Goal: Task Accomplishment & Management: Manage account settings

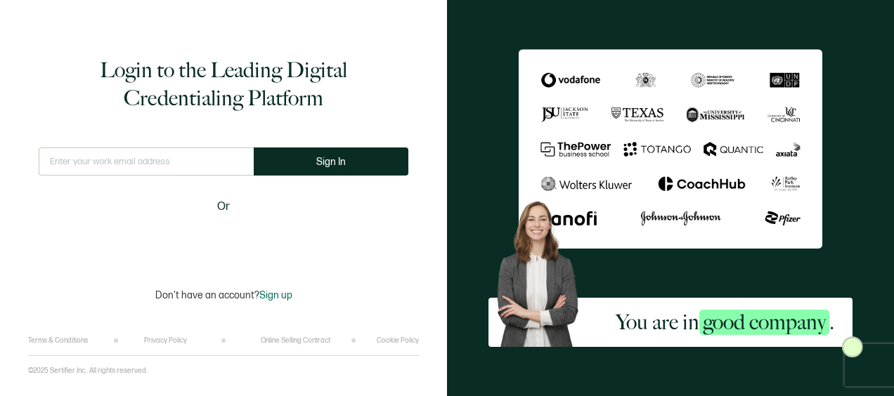
click at [167, 167] on input "text" at bounding box center [146, 162] width 215 height 28
type input "[EMAIL_ADDRESS][DOMAIN_NAME]"
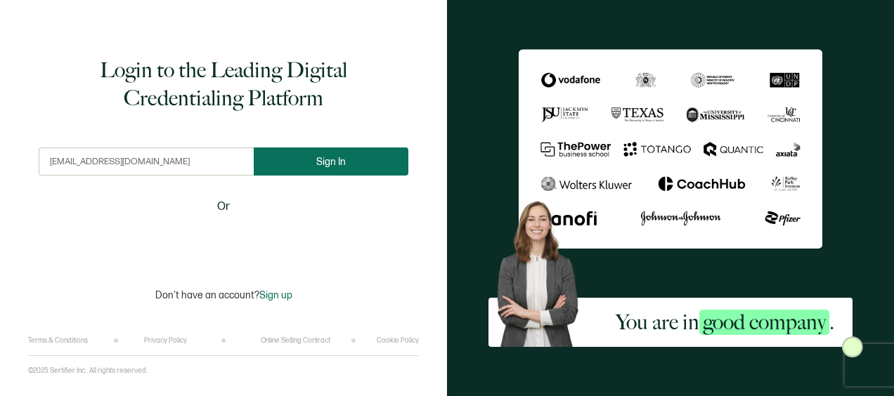
click at [318, 163] on span "Sign In" at bounding box center [331, 162] width 30 height 11
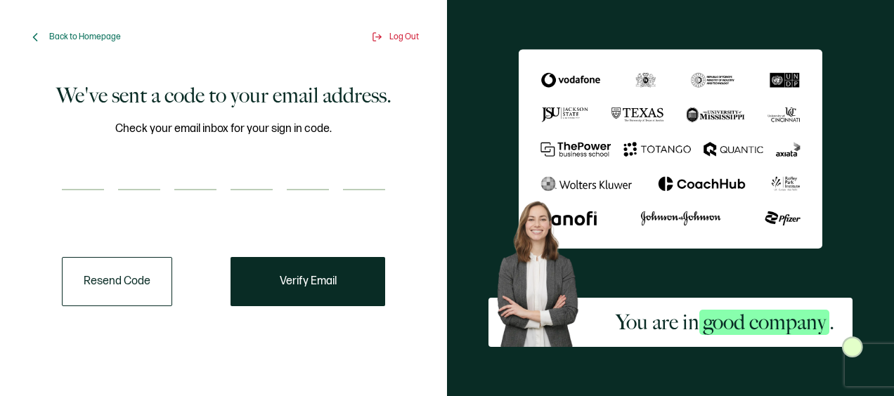
click at [77, 179] on input "number" at bounding box center [83, 176] width 42 height 28
type input "6"
type input "4"
type input "0"
type input "8"
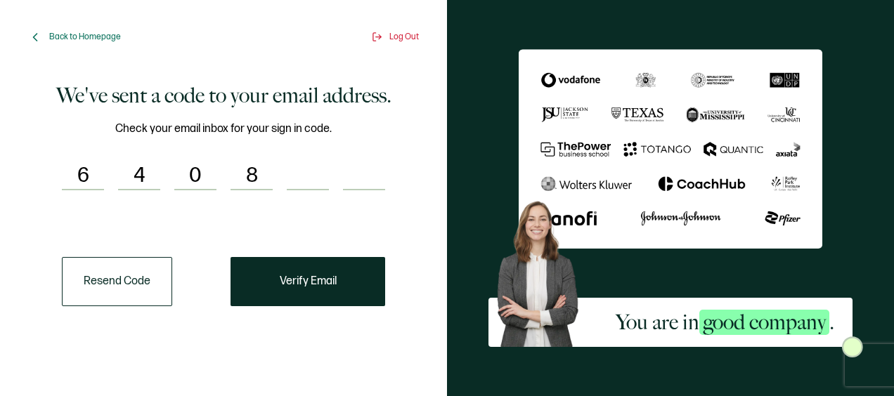
type input "6"
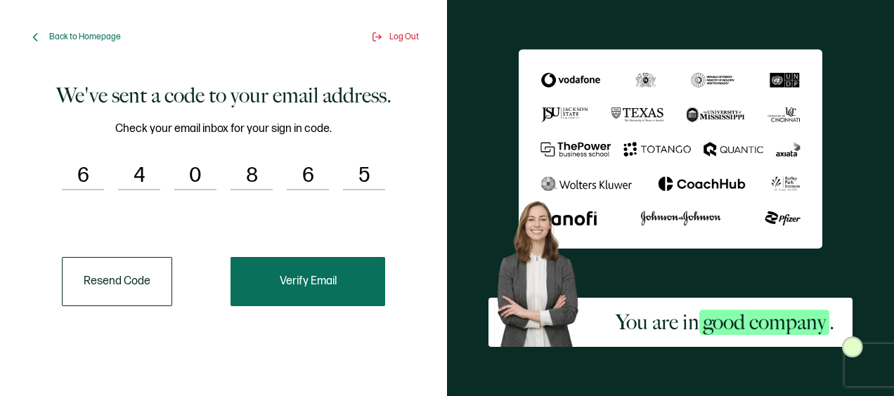
type input "5"
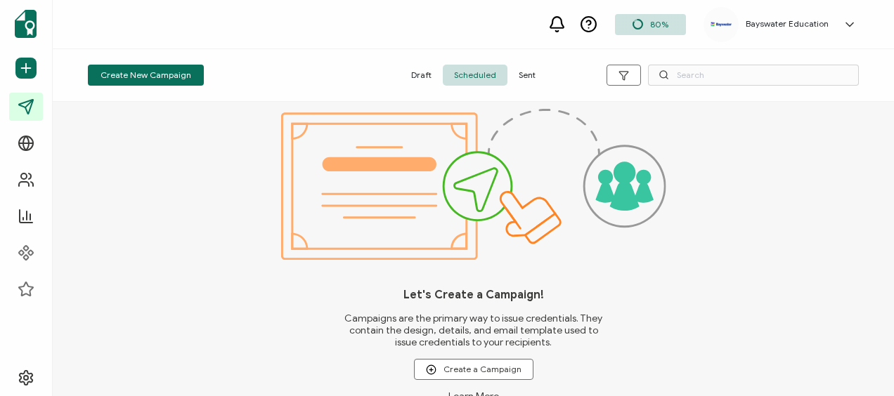
click at [527, 79] on span "Sent" at bounding box center [526, 75] width 39 height 21
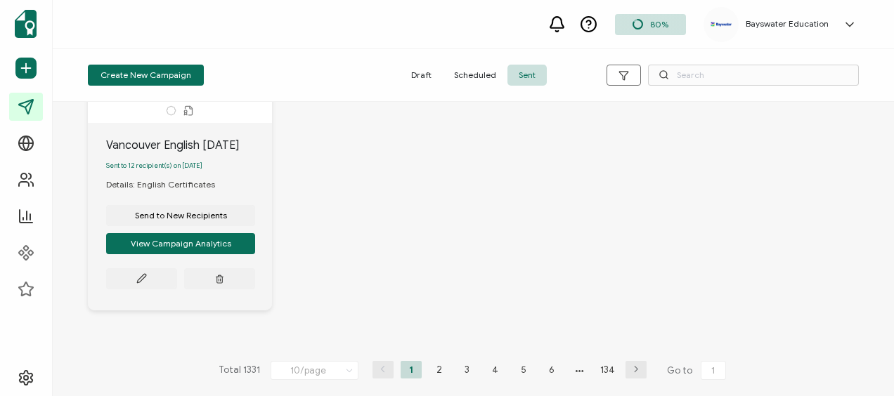
scroll to position [1360, 0]
click at [435, 364] on li "2" at bounding box center [439, 370] width 21 height 18
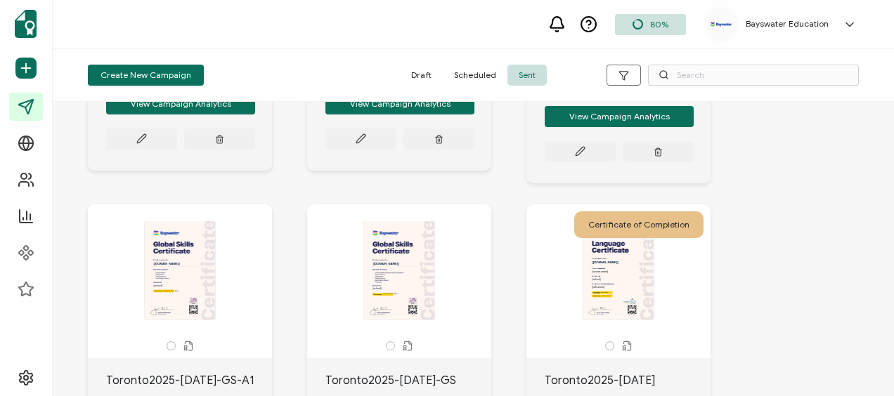
scroll to position [703, 0]
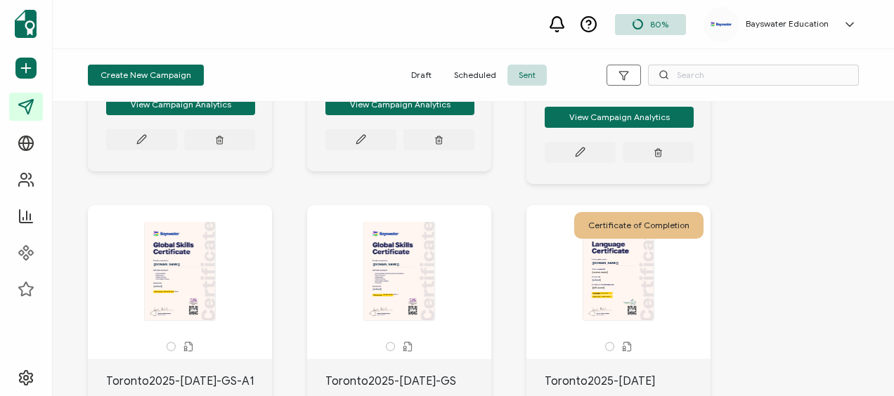
click at [654, 234] on div "Certificate of Completion" at bounding box center [638, 225] width 129 height 27
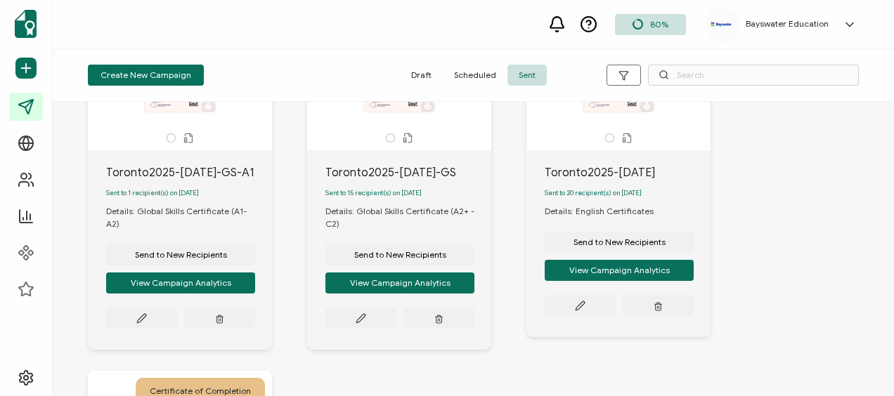
scroll to position [914, 0]
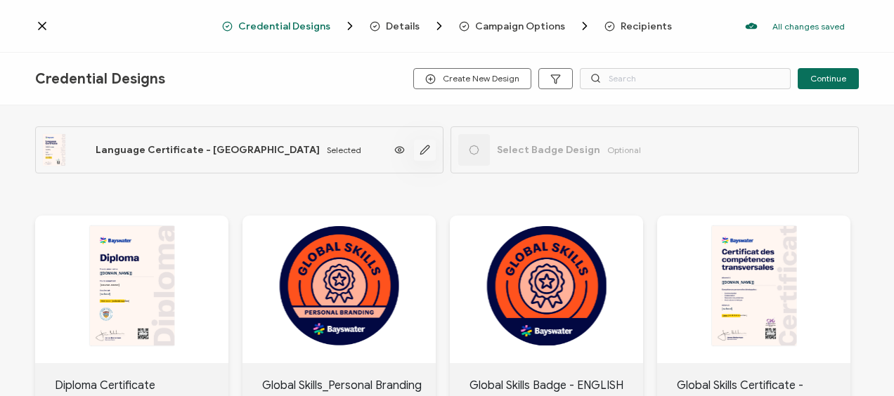
click at [421, 145] on icon "button" at bounding box center [425, 150] width 11 height 11
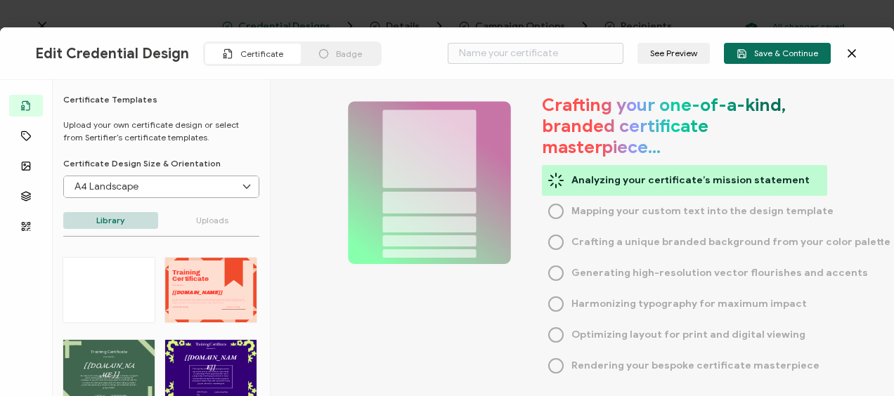
type input "Language Certificate - [GEOGRAPHIC_DATA]"
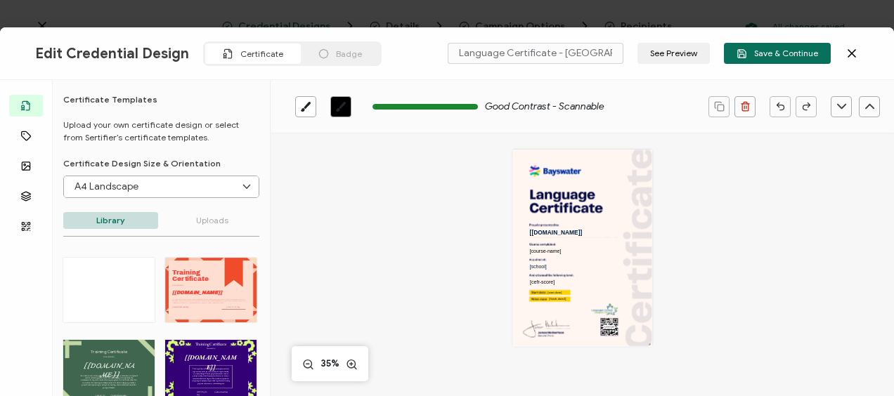
click at [850, 52] on icon at bounding box center [852, 53] width 14 height 14
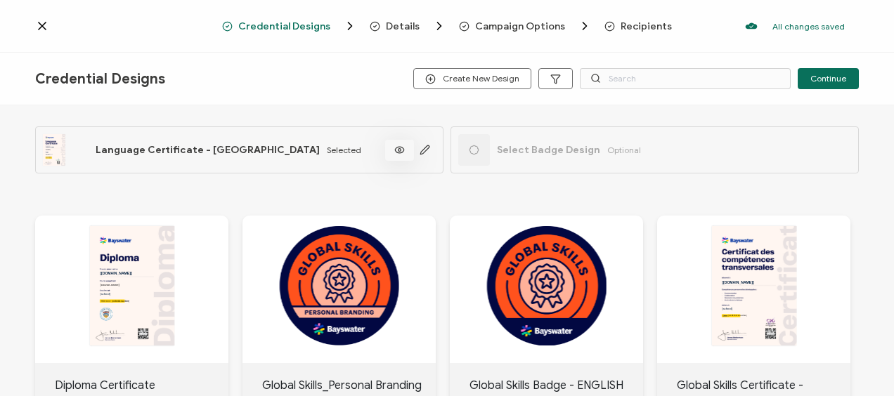
click at [396, 149] on icon at bounding box center [400, 150] width 18 height 11
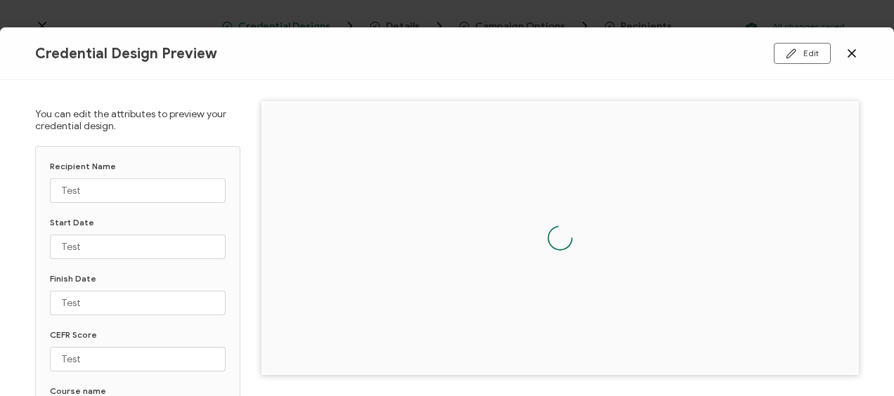
click at [847, 52] on icon at bounding box center [852, 53] width 14 height 14
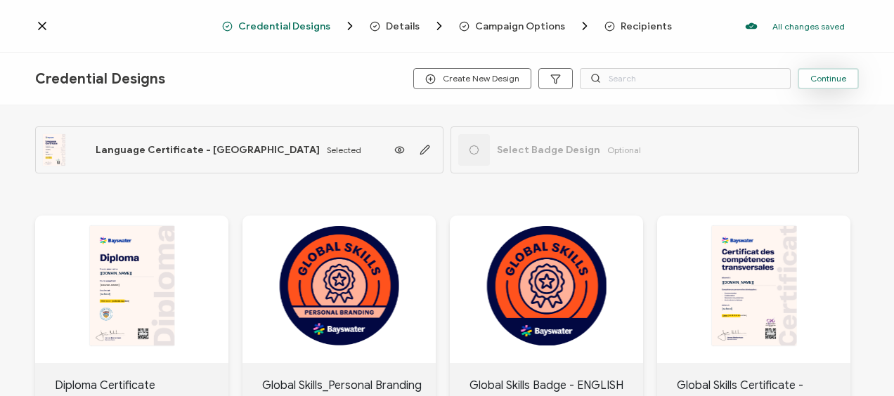
click at [828, 79] on span "Continue" at bounding box center [828, 78] width 36 height 8
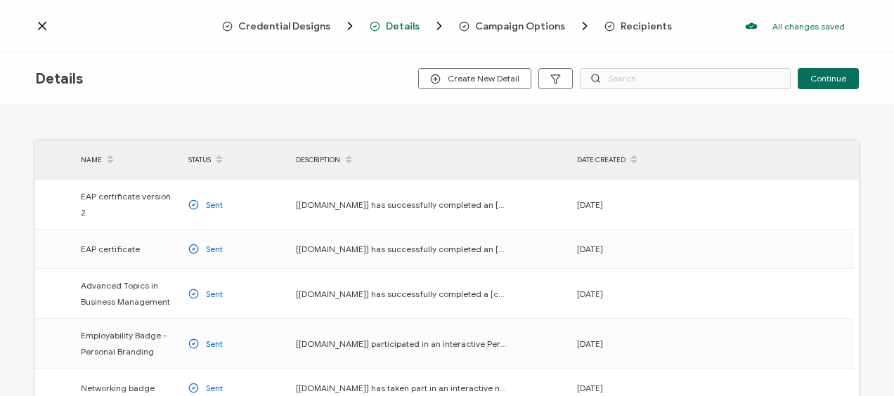
click at [39, 24] on icon at bounding box center [42, 26] width 14 height 14
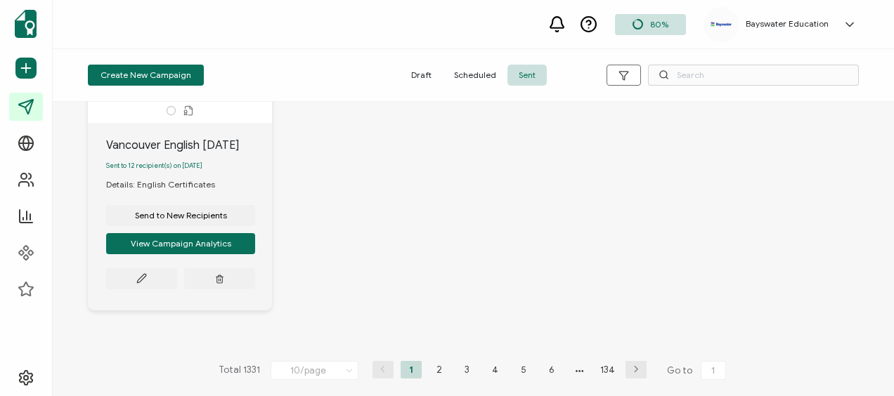
scroll to position [1360, 0]
click at [439, 368] on li "2" at bounding box center [439, 370] width 21 height 18
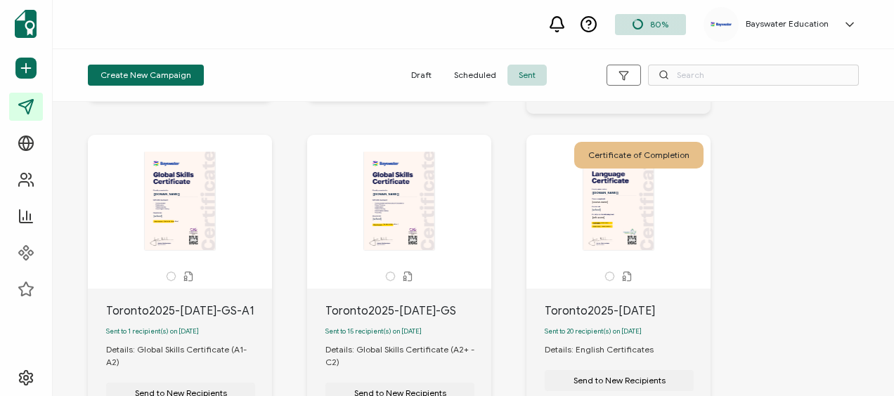
scroll to position [914, 0]
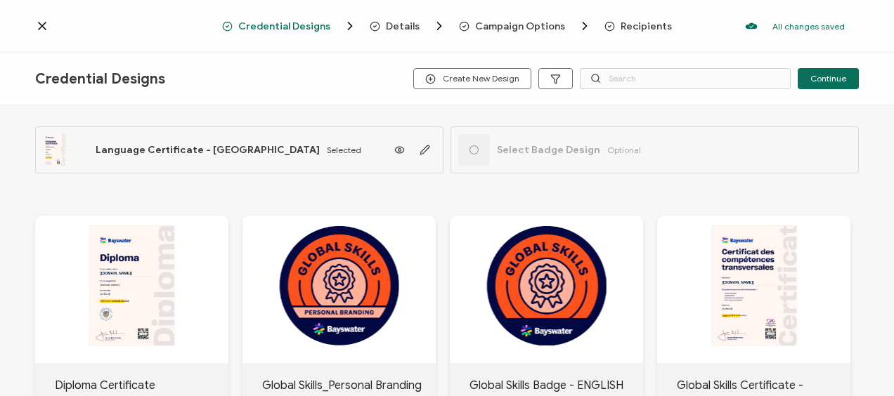
click at [621, 31] on span "Recipients" at bounding box center [646, 26] width 51 height 11
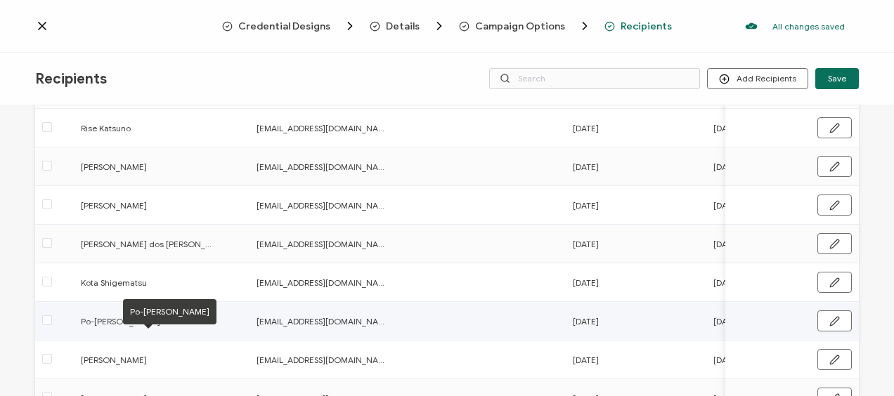
scroll to position [281, 0]
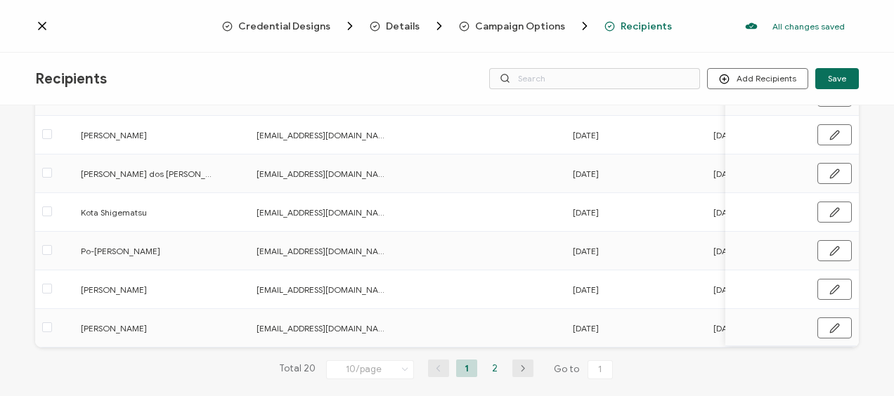
click at [498, 375] on li "2" at bounding box center [494, 369] width 21 height 18
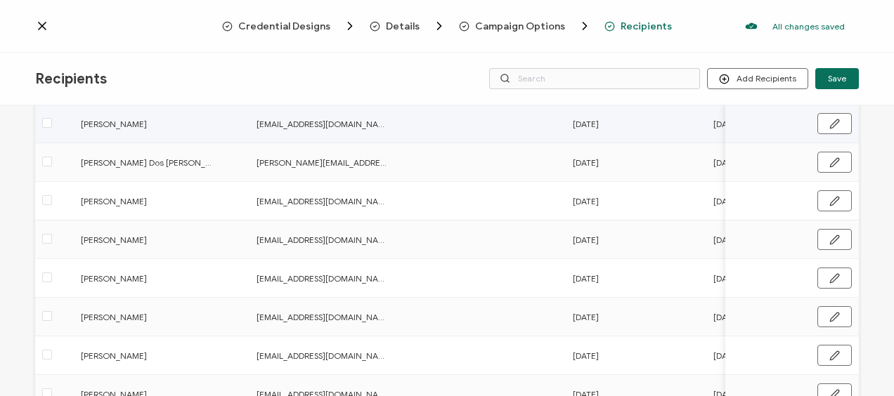
scroll to position [141, 0]
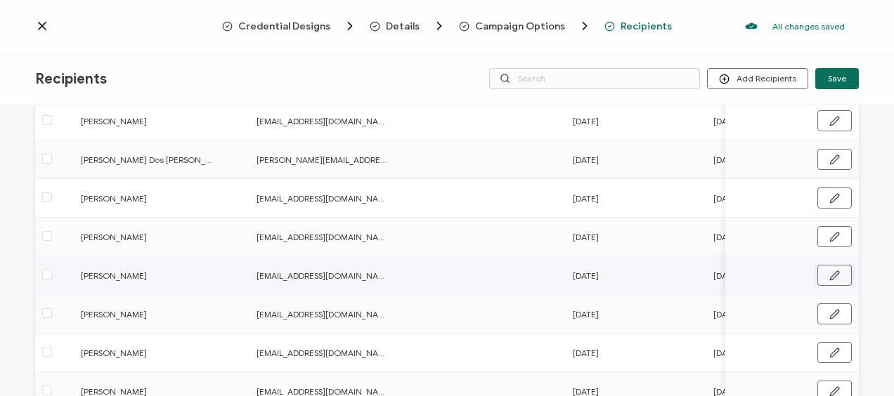
click at [831, 273] on icon "button" at bounding box center [834, 276] width 11 height 11
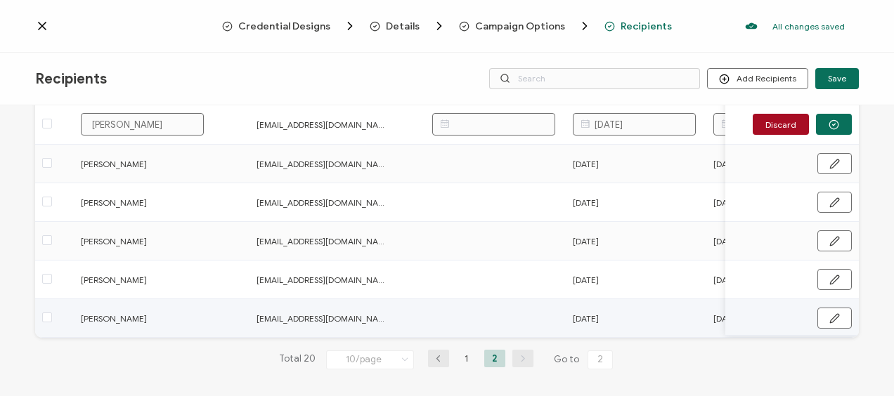
scroll to position [299, 0]
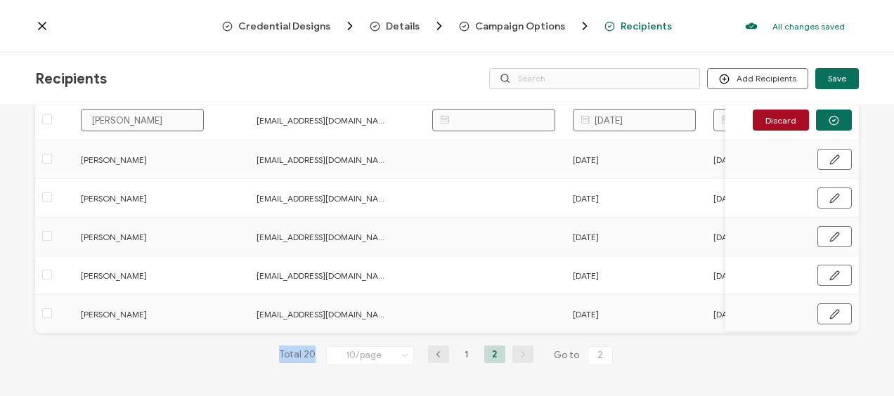
drag, startPoint x: 294, startPoint y: 334, endPoint x: 361, endPoint y: 334, distance: 67.5
click at [361, 334] on div "20 Recipients Added FULL NAME EMAIL Expiration Date Issue Date Start Date Finis…" at bounding box center [447, 106] width 824 height 561
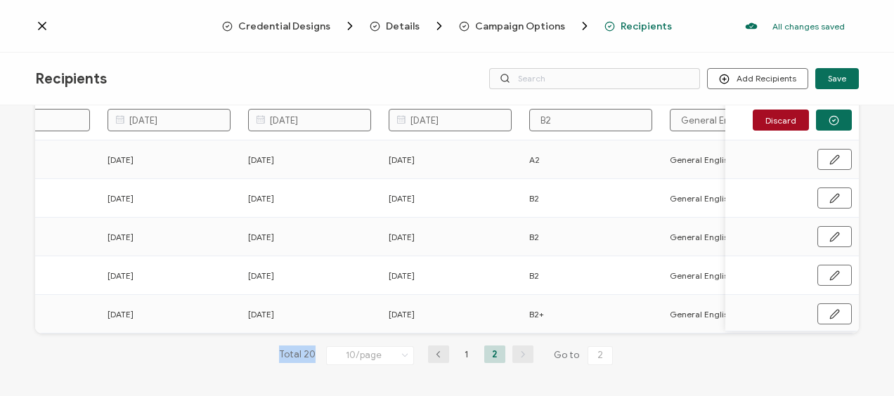
scroll to position [0, 0]
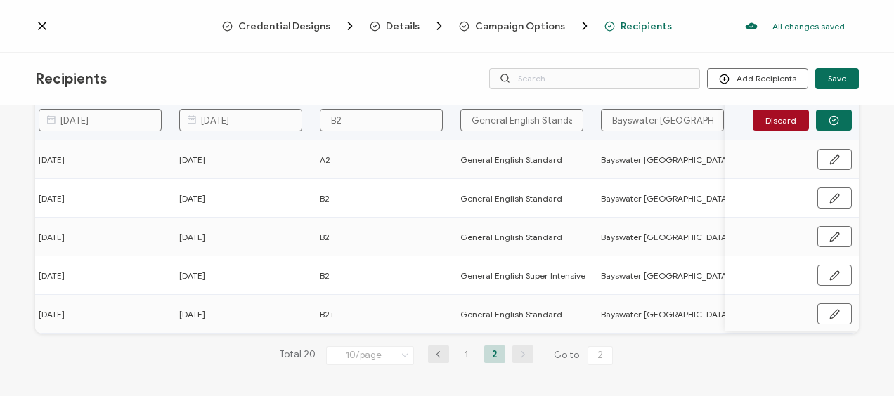
click at [488, 116] on input "General English Standard" at bounding box center [521, 120] width 123 height 22
type input "BEnglish Standard"
type input "BuEnglish Standard"
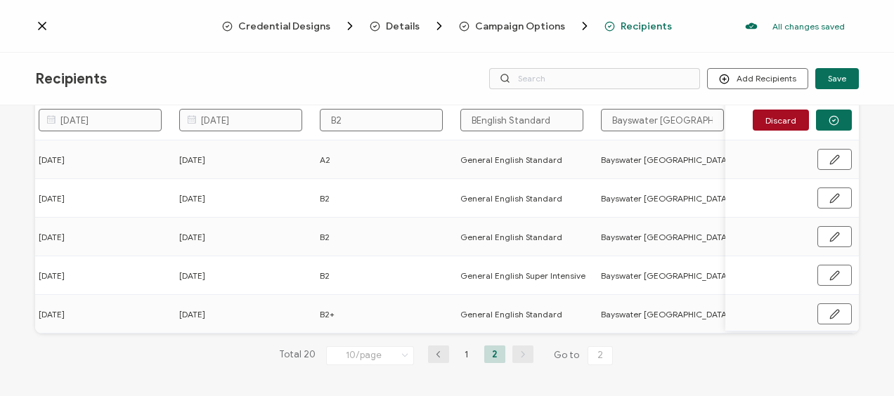
type input "BuEnglish Standard"
type input "BusEnglish Standard"
type input "BusiEnglish Standard"
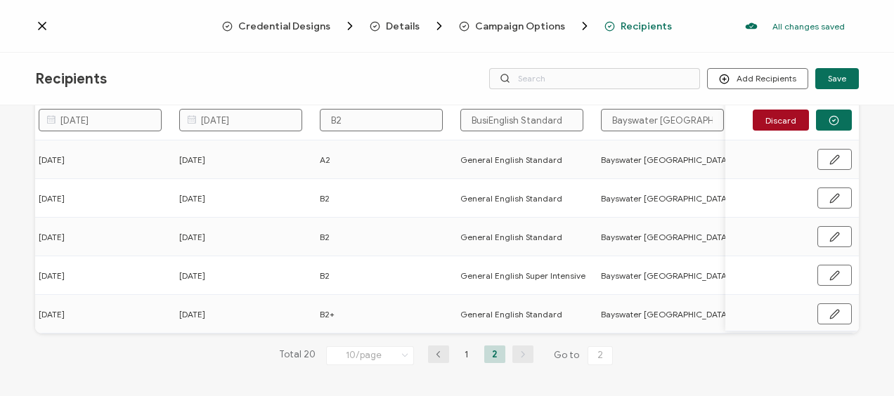
type input "BusinEnglish Standard"
type input "BusineEnglish Standard"
type input "BusinesEnglish Standard"
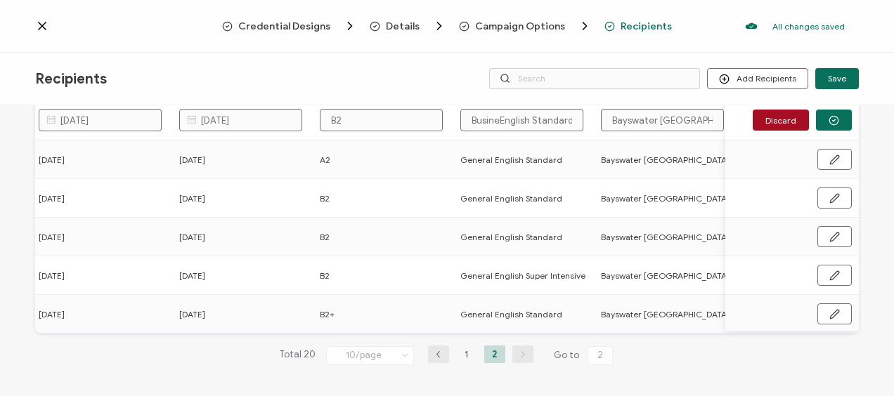
type input "BusinesEnglish Standard"
type input "BusinessEnglish Standard"
type input "Business English Standard"
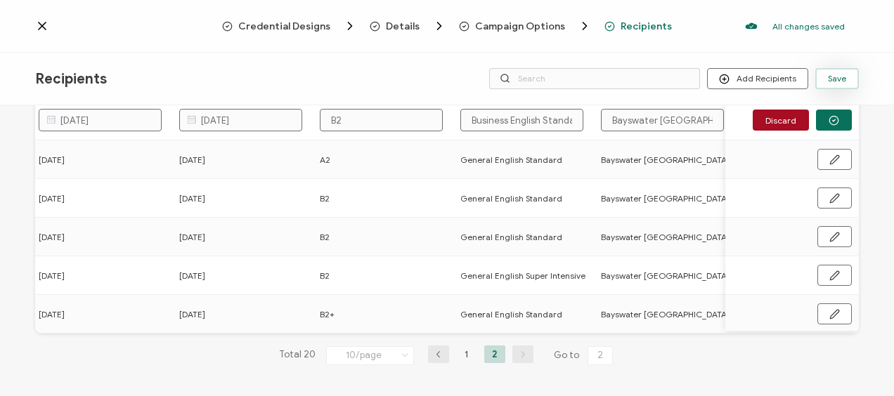
type input "Business English Standard"
click at [843, 74] on span "Save" at bounding box center [837, 78] width 18 height 8
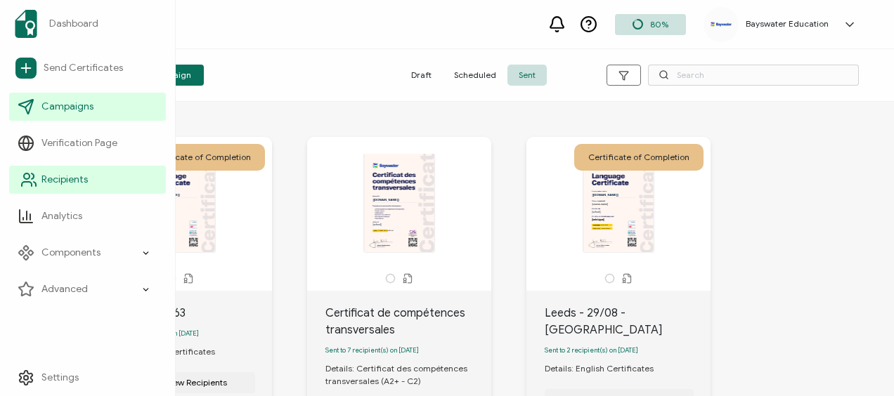
click at [65, 183] on span "Recipients" at bounding box center [64, 180] width 46 height 14
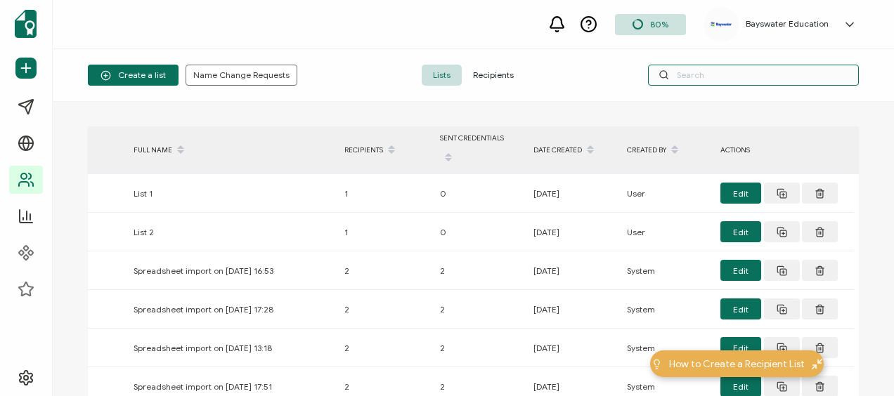
click at [682, 67] on input "text" at bounding box center [753, 75] width 211 height 21
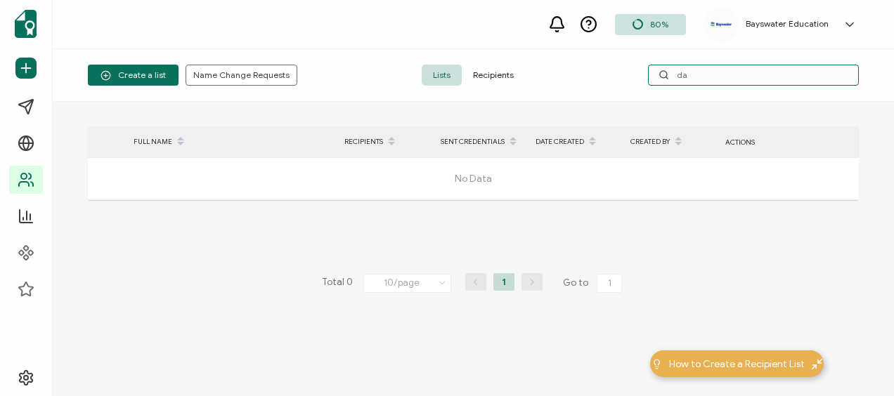
type input "d"
type input "Dia"
click at [495, 74] on span "Recipients" at bounding box center [493, 75] width 63 height 21
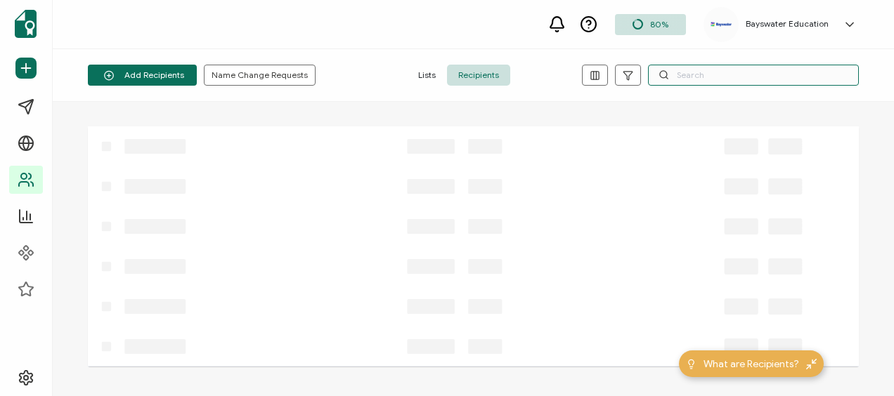
click at [699, 72] on input "text" at bounding box center [753, 75] width 211 height 21
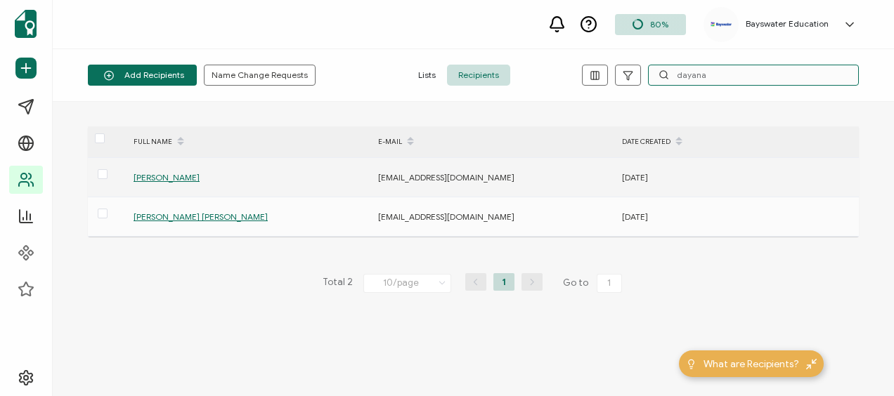
type input "dayana"
click at [190, 179] on span "[PERSON_NAME]" at bounding box center [167, 177] width 66 height 11
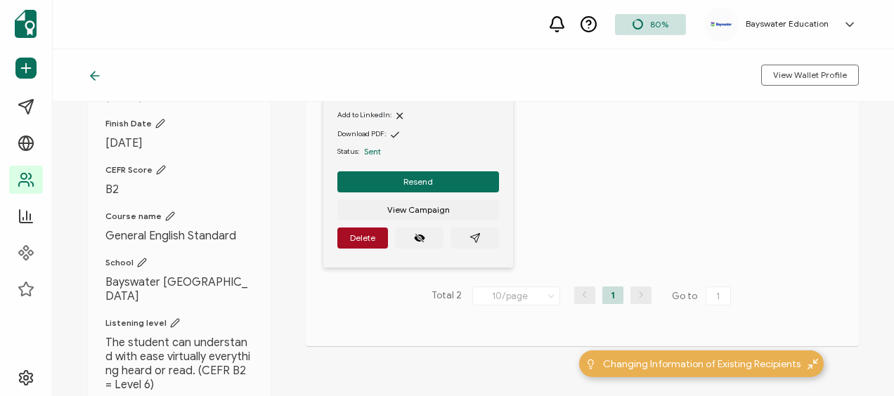
scroll to position [281, 0]
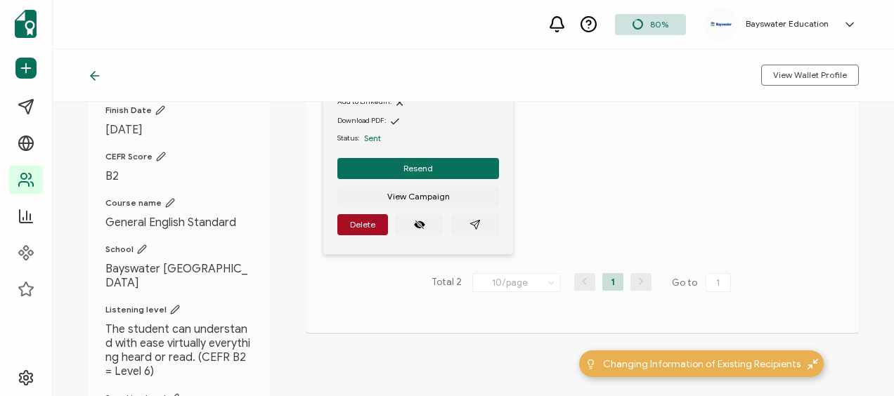
click at [128, 216] on span "General English Standard" at bounding box center [179, 223] width 148 height 14
click at [129, 216] on span "General English Standard" at bounding box center [179, 223] width 148 height 14
click at [166, 197] on span "Course name" at bounding box center [179, 202] width 148 height 11
click at [167, 199] on icon at bounding box center [170, 203] width 8 height 8
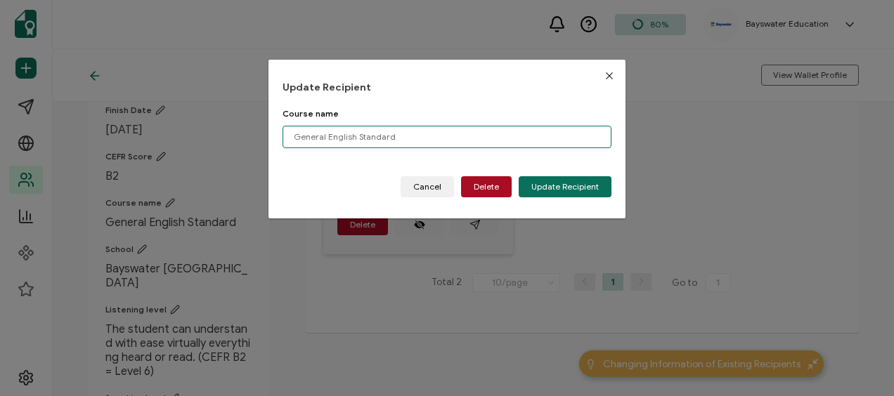
click at [310, 132] on input "General English Standard" at bounding box center [447, 137] width 330 height 22
type input "Business English Standard"
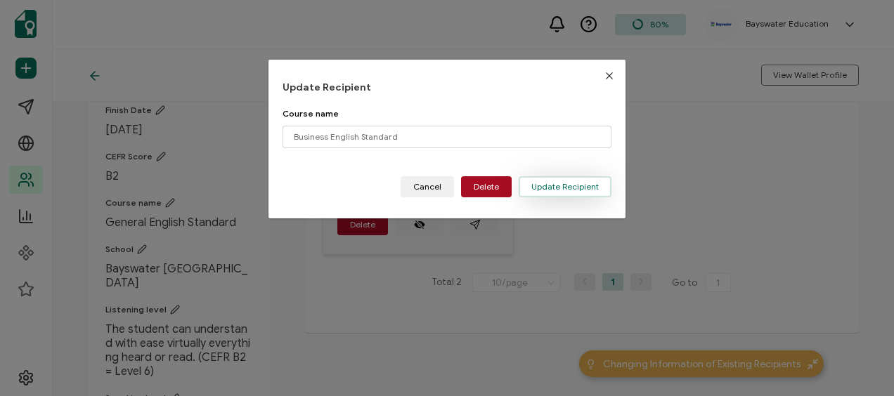
click at [537, 183] on span "Update Recipient" at bounding box center [564, 187] width 67 height 8
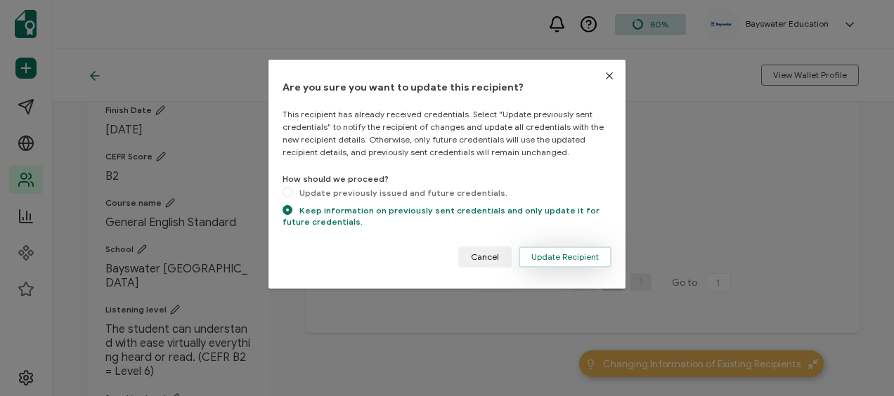
click at [562, 256] on span "Update Recipient" at bounding box center [564, 257] width 67 height 8
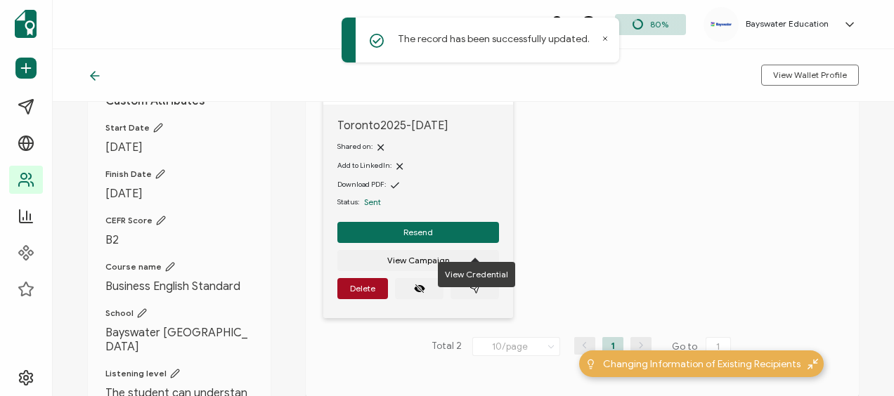
scroll to position [141, 0]
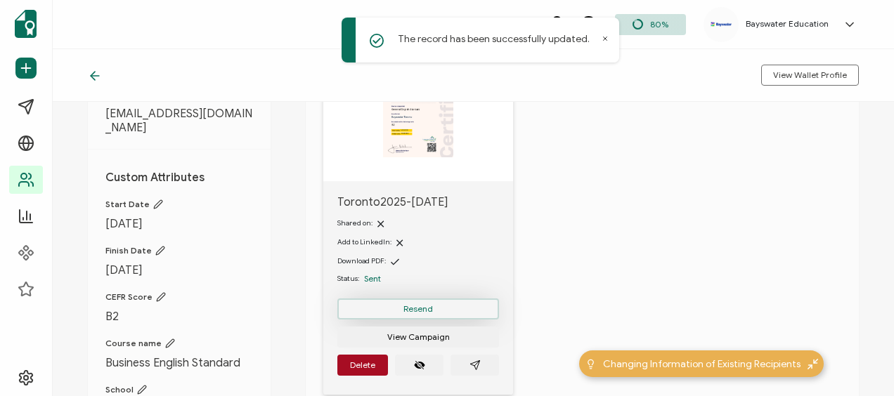
click at [425, 308] on span "Resend" at bounding box center [418, 309] width 30 height 8
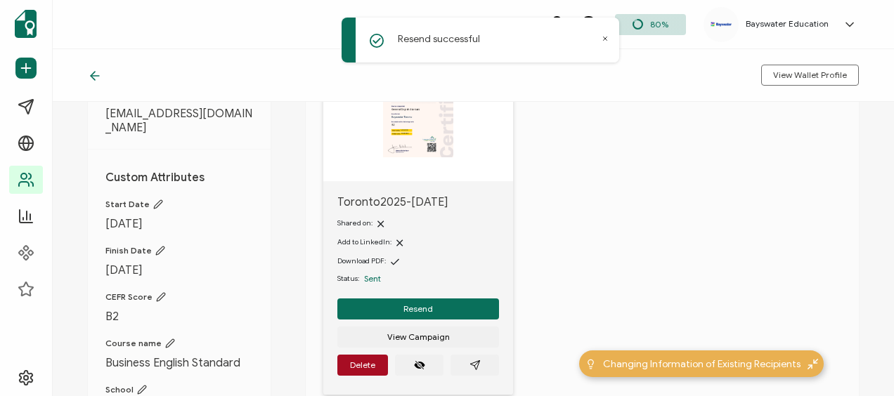
click at [607, 90] on icon at bounding box center [605, 90] width 7 height 7
click at [604, 37] on icon at bounding box center [606, 39] width 4 height 4
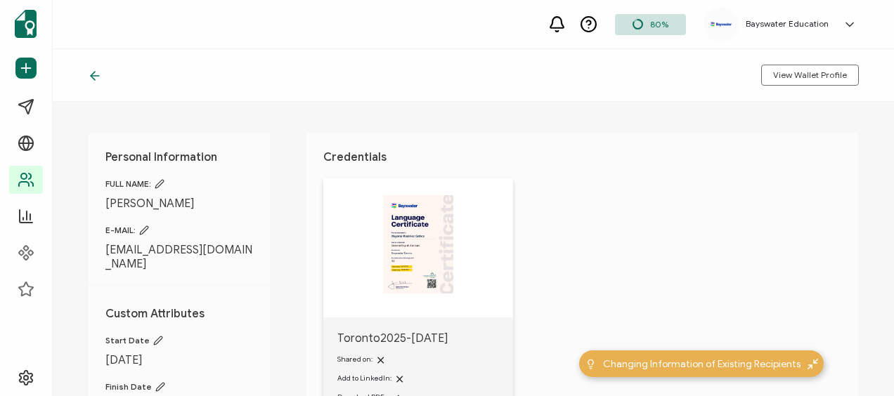
scroll to position [0, 0]
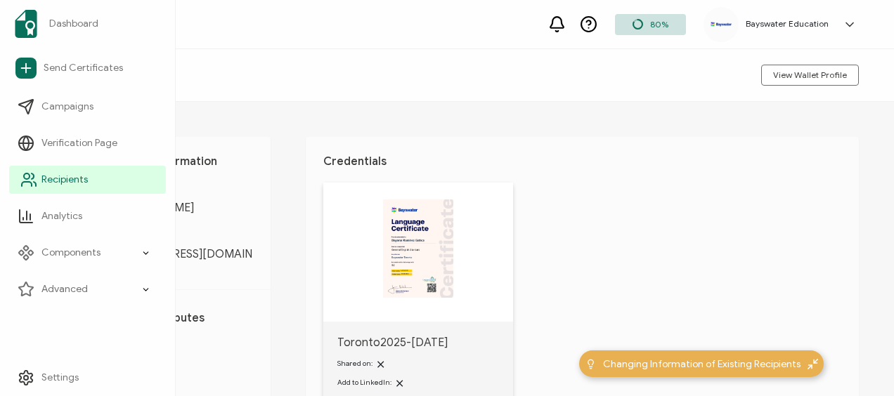
click at [35, 179] on icon at bounding box center [28, 179] width 17 height 17
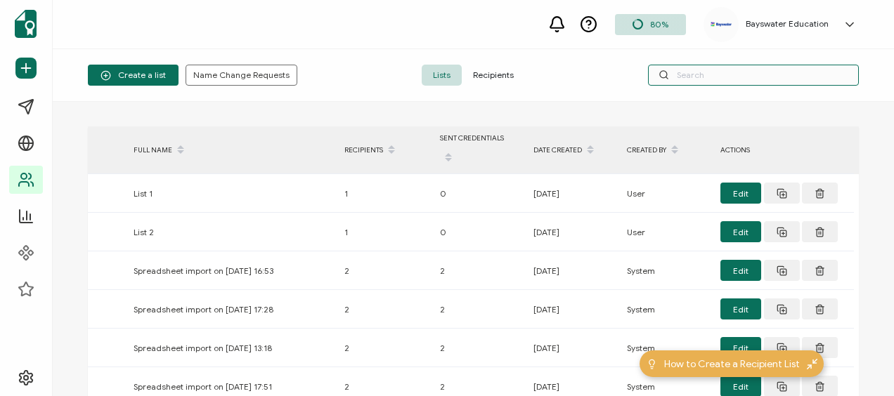
click at [694, 74] on input "text" at bounding box center [753, 75] width 211 height 21
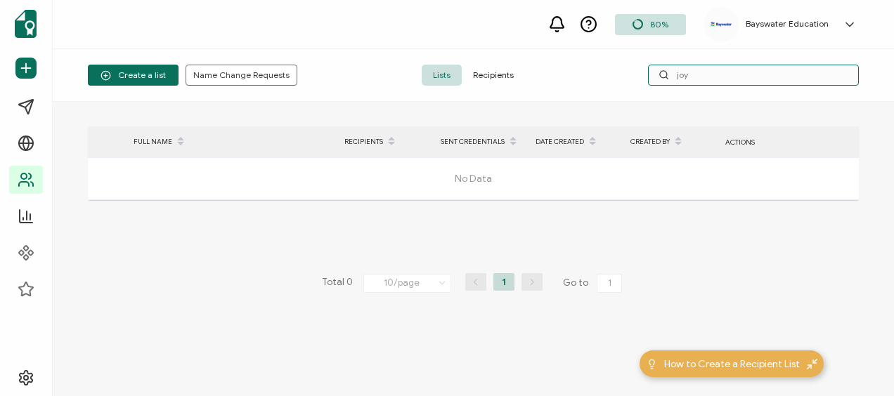
drag, startPoint x: 691, startPoint y: 74, endPoint x: 683, endPoint y: 73, distance: 7.9
click at [683, 73] on input "joy" at bounding box center [753, 75] width 211 height 21
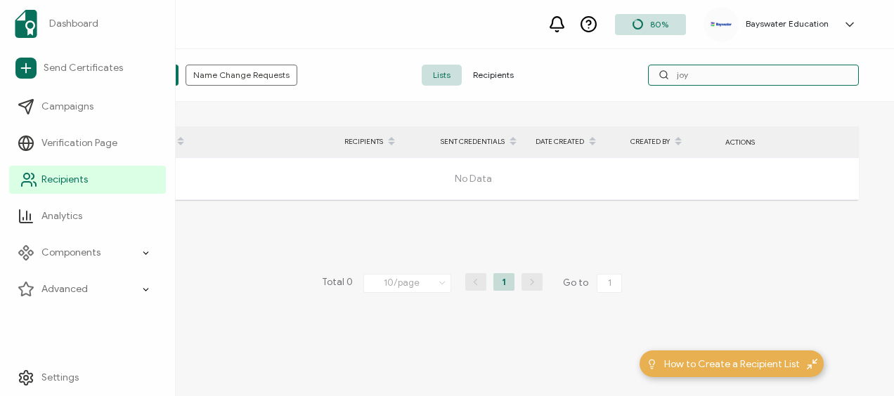
type input "joy"
click at [70, 184] on span "Recipients" at bounding box center [64, 180] width 46 height 14
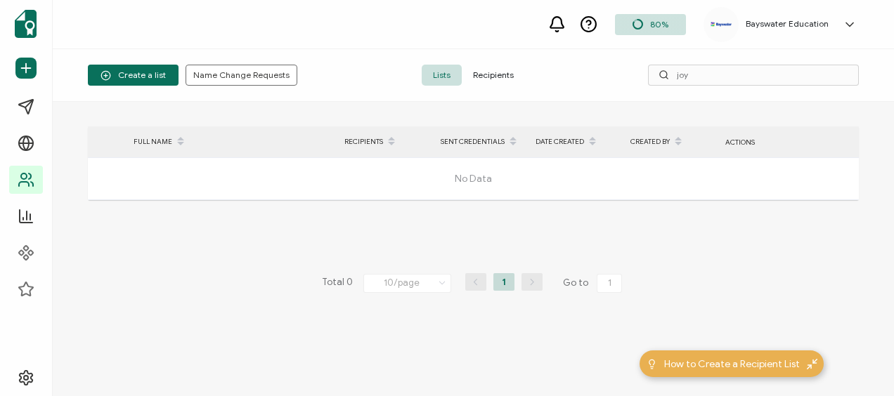
click at [495, 73] on span "Recipients" at bounding box center [493, 75] width 63 height 21
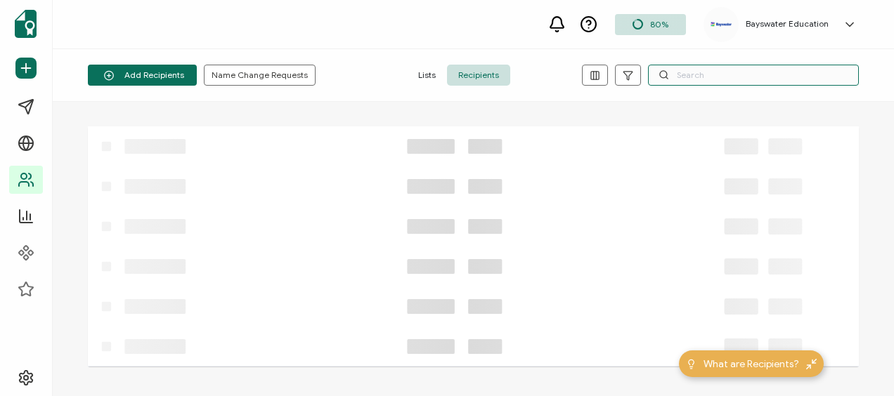
click at [715, 79] on input "text" at bounding box center [753, 75] width 211 height 21
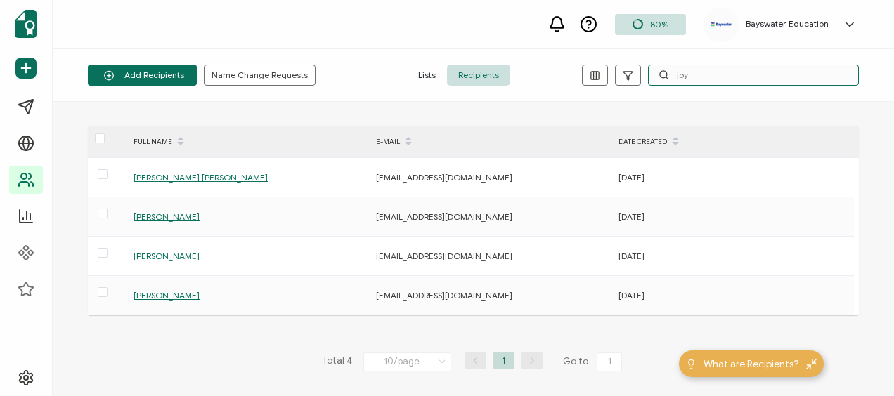
drag, startPoint x: 696, startPoint y: 73, endPoint x: 663, endPoint y: 73, distance: 32.3
click at [663, 73] on div "joy" at bounding box center [753, 75] width 211 height 21
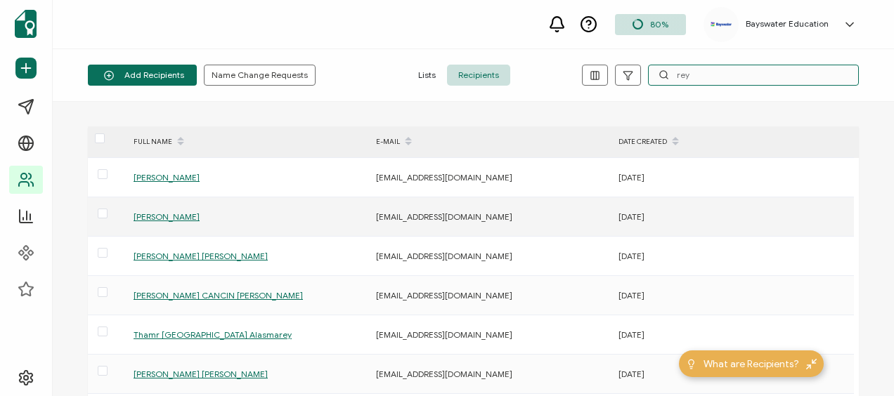
type input "rey"
click at [200, 215] on span "[PERSON_NAME]" at bounding box center [167, 217] width 66 height 11
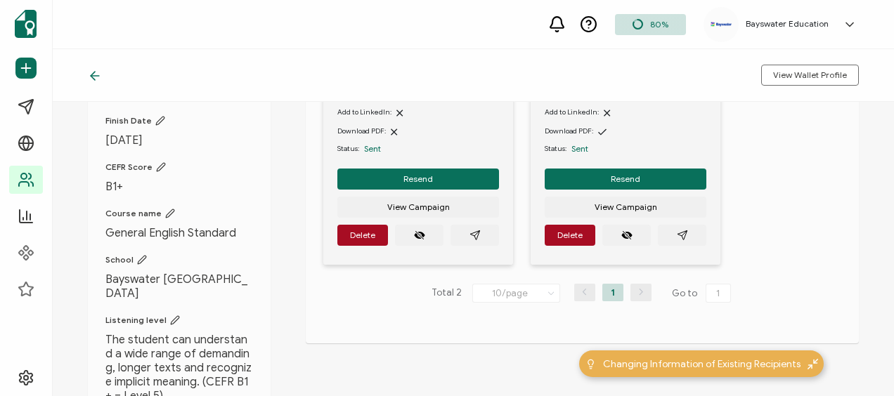
scroll to position [281, 0]
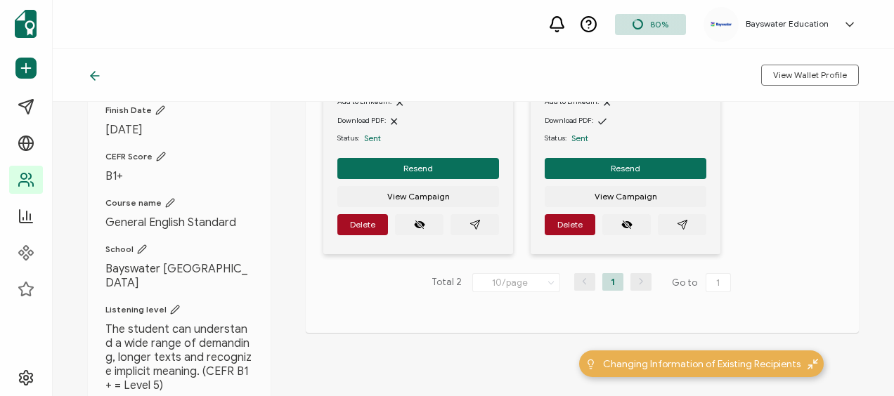
click at [125, 230] on span "General English Standard" at bounding box center [179, 223] width 148 height 14
click at [166, 207] on icon at bounding box center [170, 203] width 8 height 8
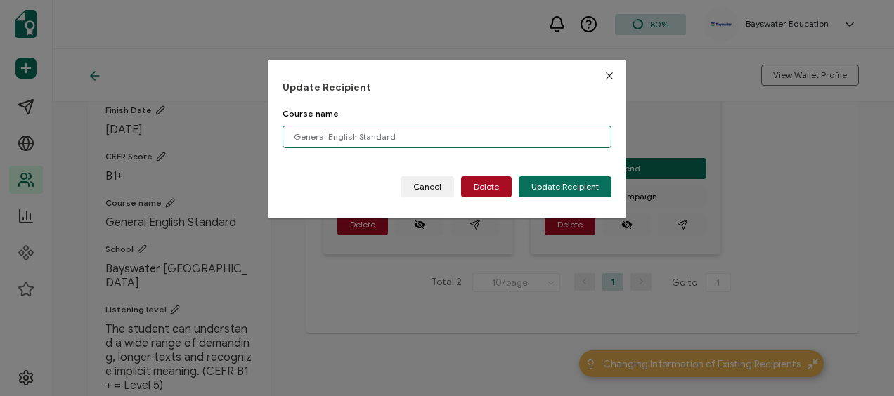
click at [389, 136] on input "General English Standard" at bounding box center [447, 137] width 330 height 22
type input "General English Standard, Business English"
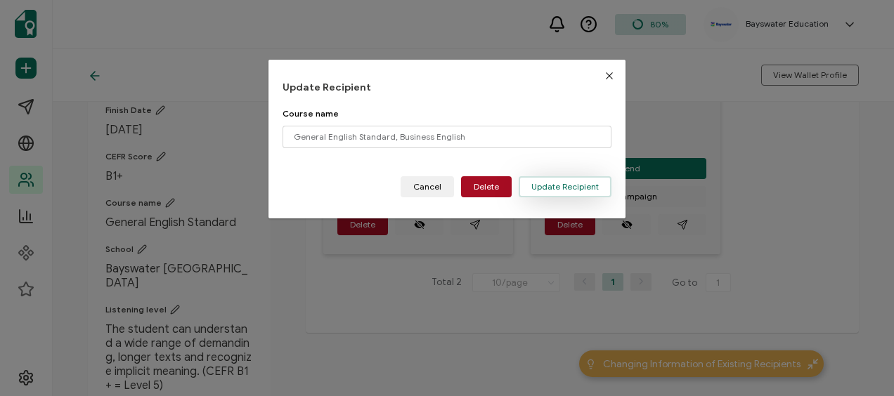
click at [579, 184] on span "Update Recipient" at bounding box center [564, 187] width 67 height 8
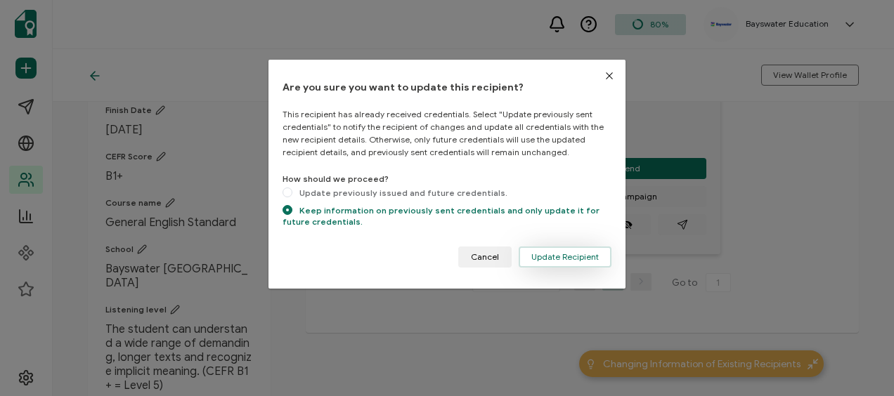
click at [539, 254] on span "Update Recipient" at bounding box center [564, 257] width 67 height 8
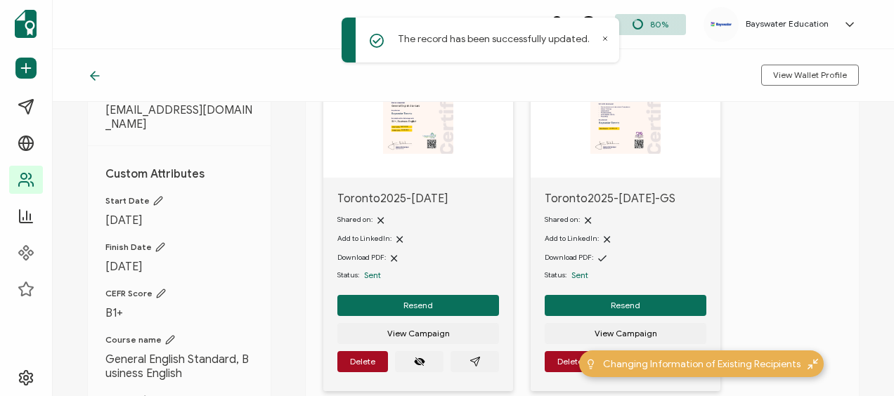
scroll to position [141, 0]
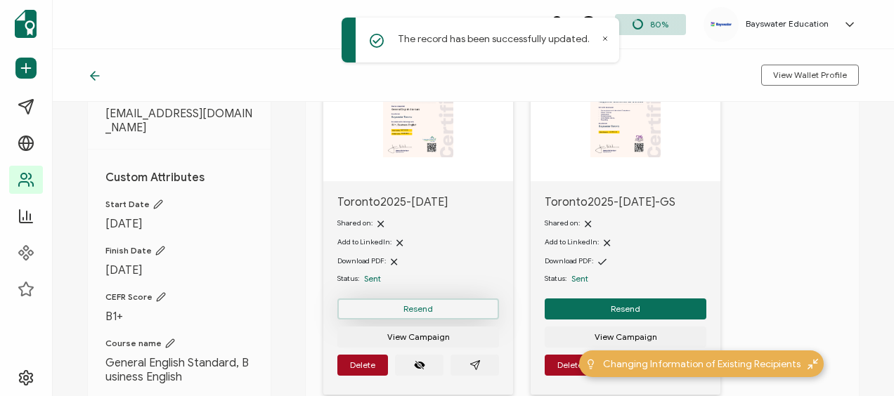
click at [417, 307] on span "Resend" at bounding box center [418, 309] width 30 height 8
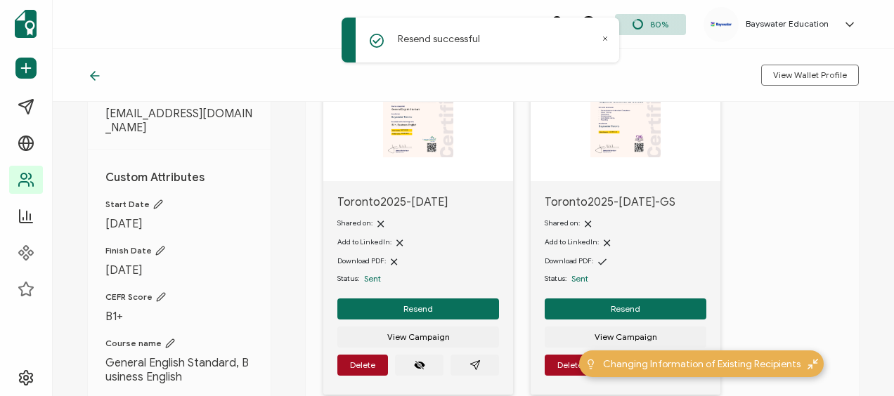
click at [606, 39] on icon at bounding box center [605, 38] width 7 height 7
click at [415, 117] on img at bounding box center [418, 108] width 70 height 98
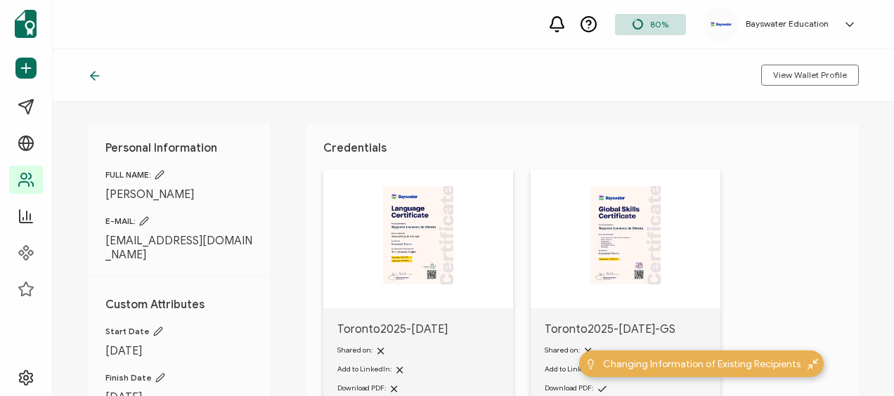
scroll to position [0, 0]
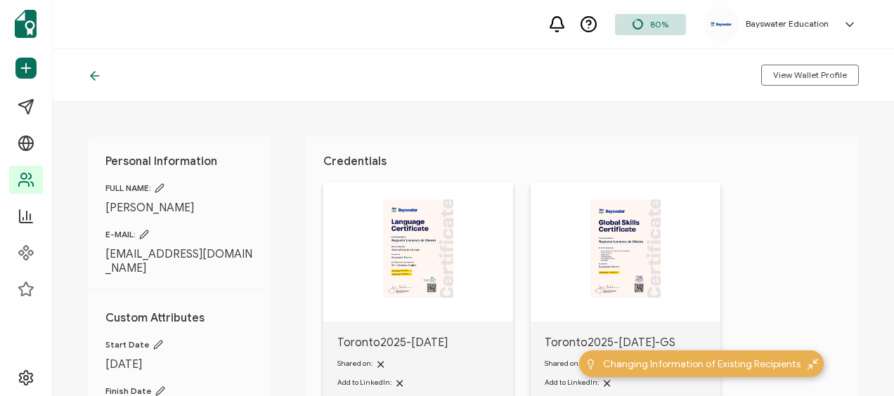
click at [408, 231] on img at bounding box center [418, 249] width 70 height 98
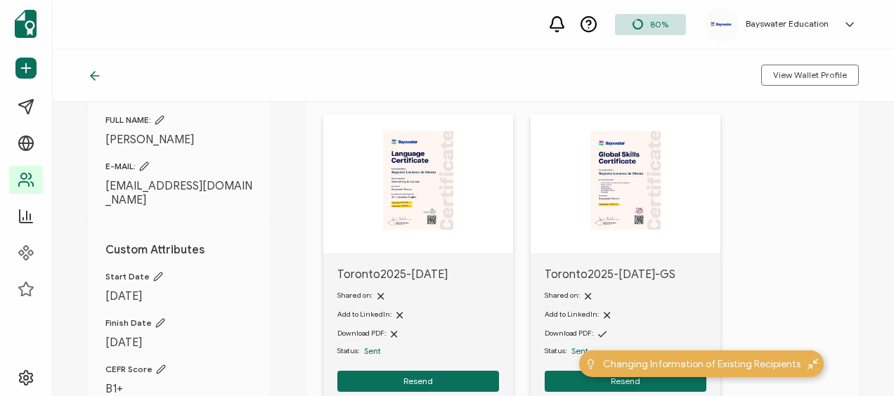
scroll to position [211, 0]
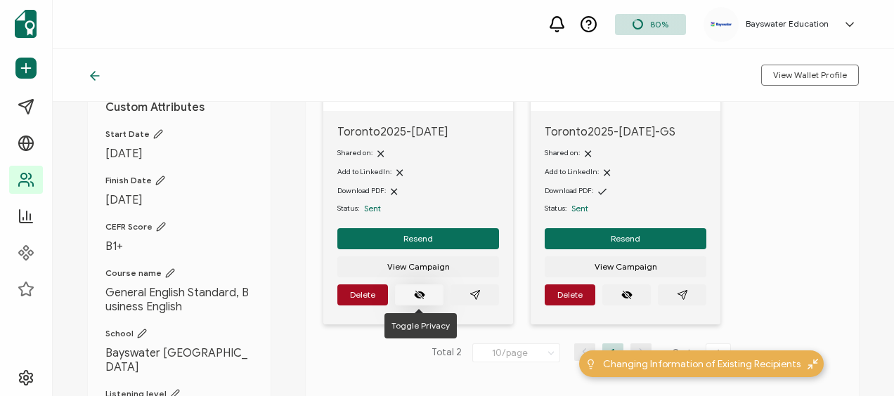
click at [422, 291] on icon "eye off" at bounding box center [419, 295] width 11 height 11
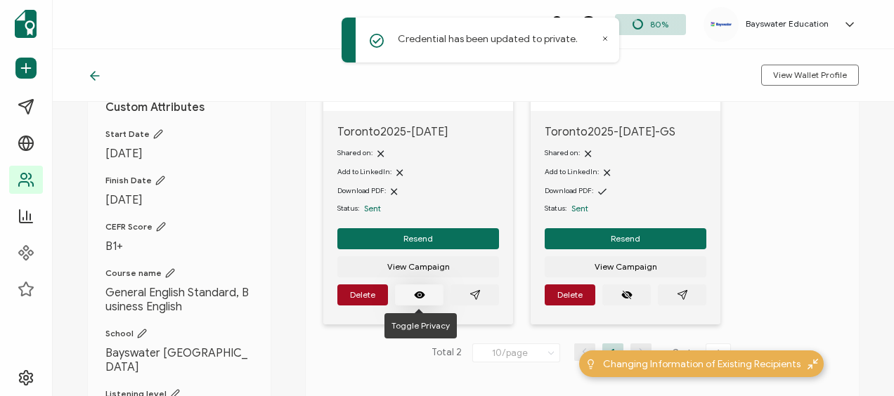
click at [420, 292] on icon "eye off" at bounding box center [419, 295] width 11 height 7
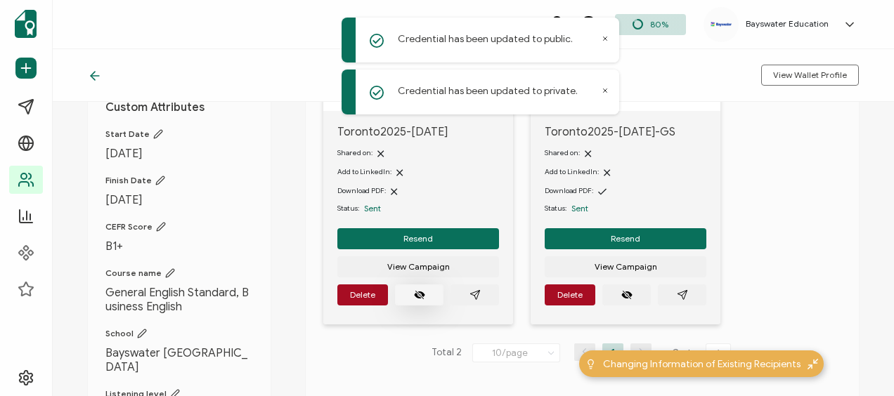
click at [606, 93] on icon at bounding box center [605, 90] width 7 height 7
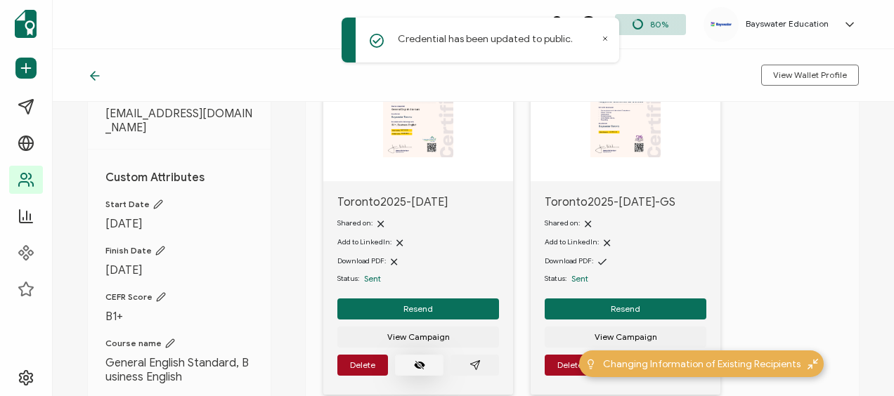
scroll to position [70, 0]
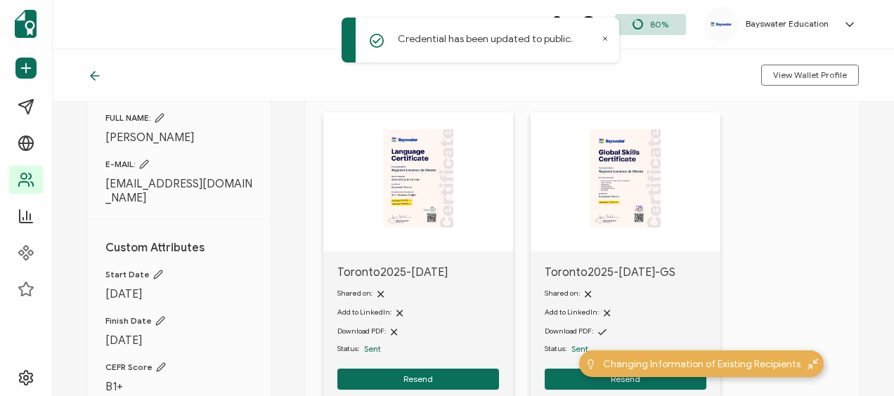
click at [415, 178] on img at bounding box center [418, 178] width 70 height 98
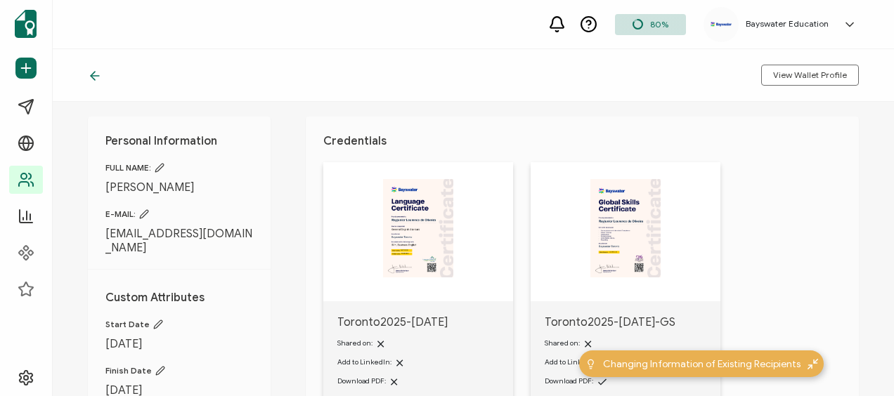
scroll to position [0, 0]
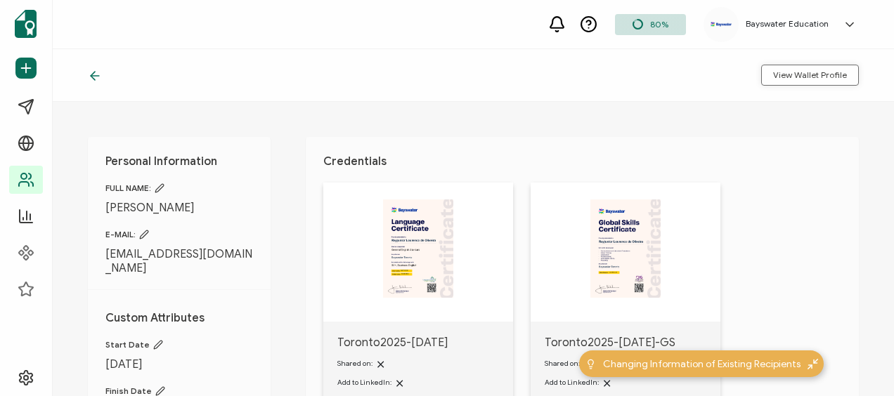
click at [812, 79] on span "View Wallet Profile" at bounding box center [810, 75] width 74 height 8
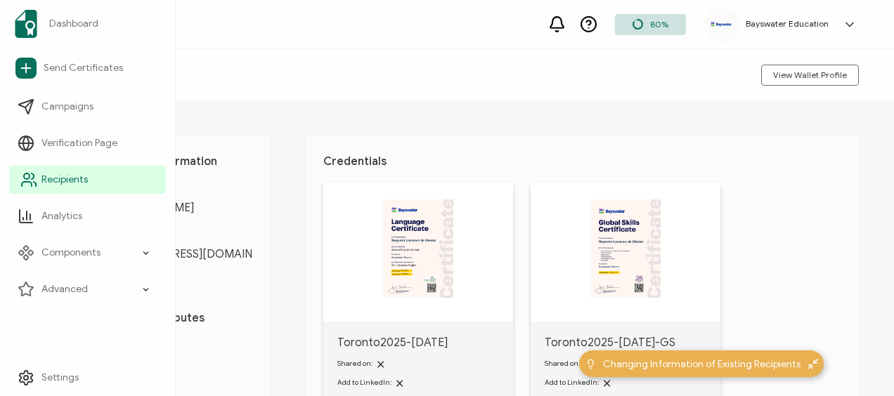
click at [84, 177] on span "Recipients" at bounding box center [64, 180] width 46 height 14
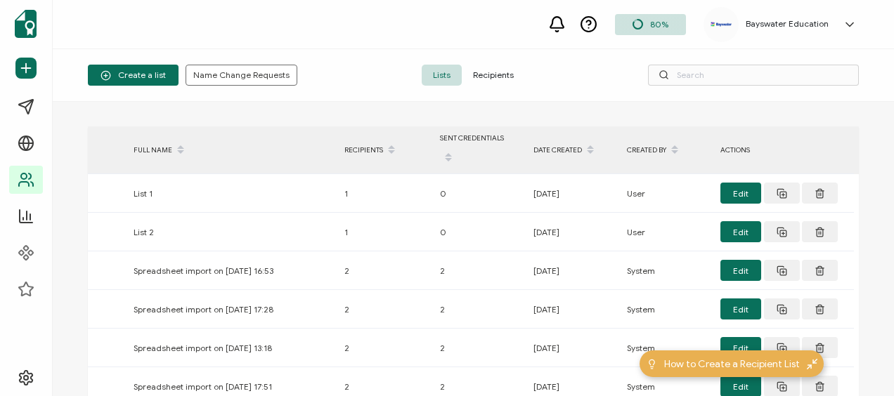
click at [495, 76] on span "Recipients" at bounding box center [493, 75] width 63 height 21
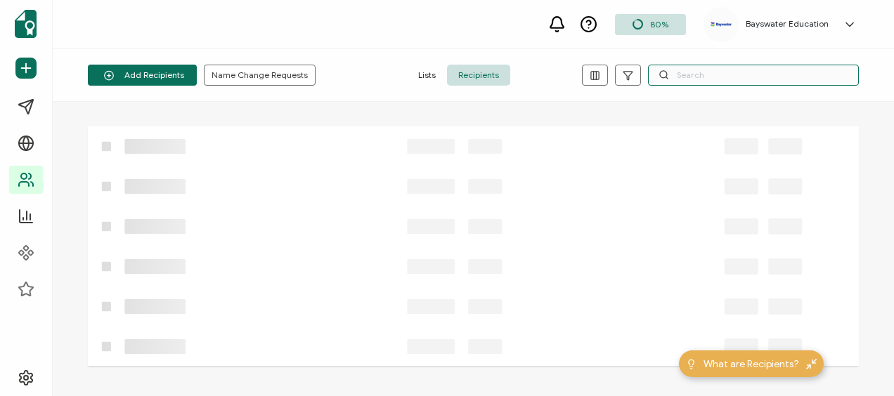
click at [716, 72] on input "text" at bounding box center [753, 75] width 211 height 21
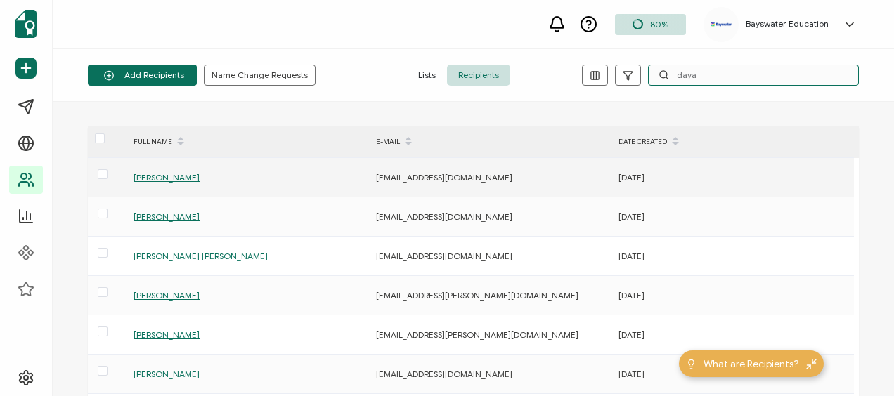
type input "daya"
click at [198, 174] on span "[PERSON_NAME]" at bounding box center [167, 177] width 66 height 11
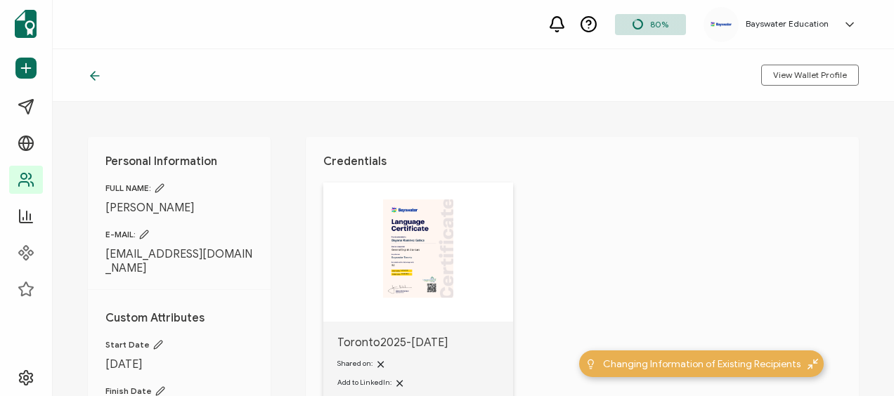
click at [417, 240] on img at bounding box center [418, 249] width 70 height 98
click at [796, 74] on span "View Wallet Profile" at bounding box center [810, 75] width 74 height 8
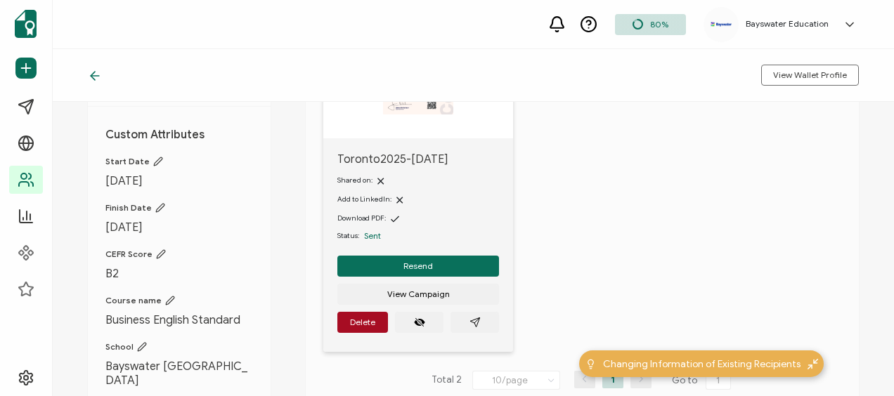
scroll to position [281, 0]
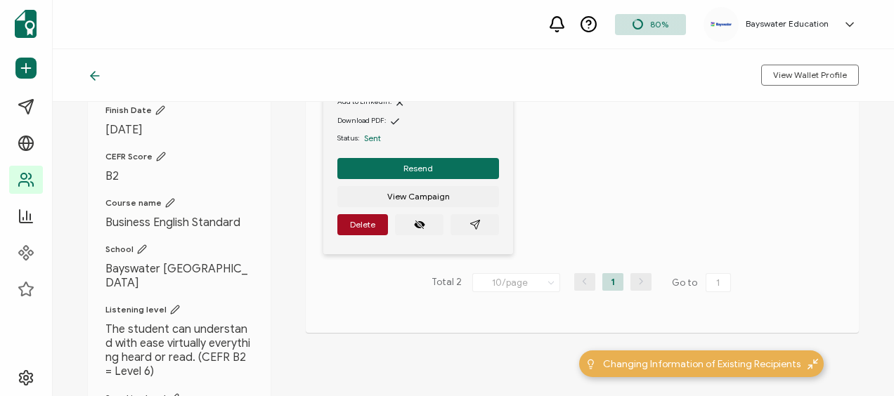
click at [166, 198] on icon at bounding box center [170, 203] width 10 height 10
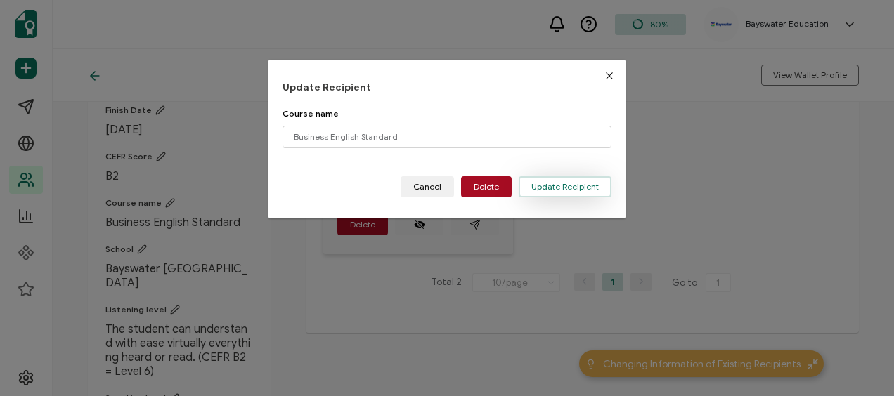
click at [586, 186] on span "Update Recipient" at bounding box center [564, 187] width 67 height 8
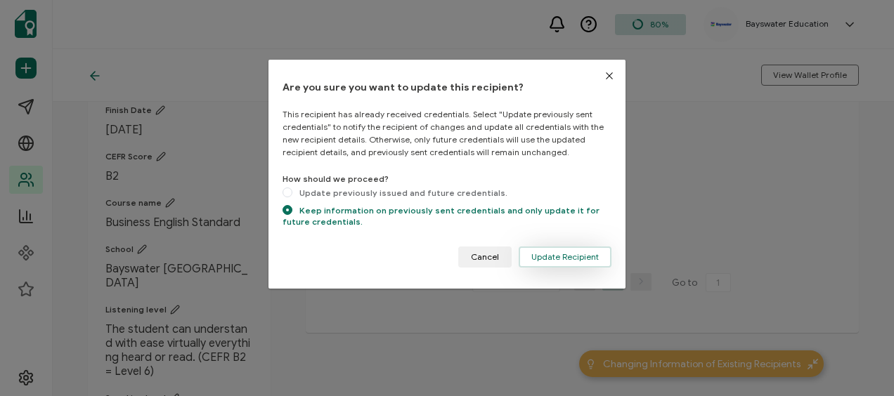
click at [550, 253] on span "Update Recipient" at bounding box center [564, 257] width 67 height 8
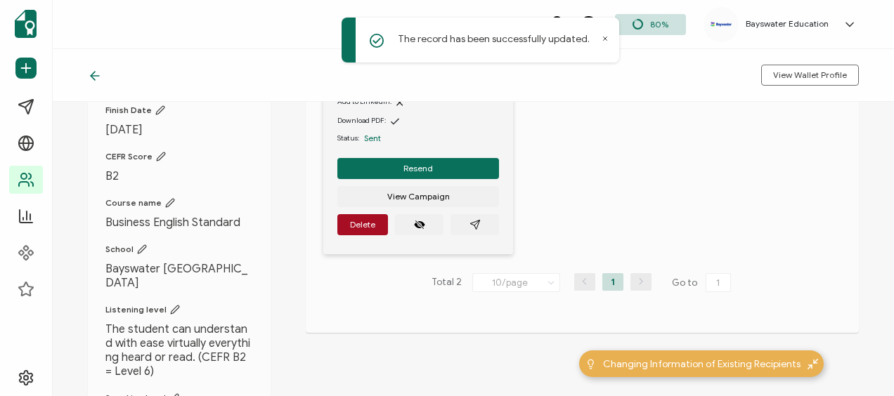
click at [635, 193] on div "Toronto2025-[DATE] Shared on: Add to LinkedIn: Download PDF: Status: Sent Resen…" at bounding box center [590, 87] width 535 height 370
click at [795, 76] on span "View Wallet Profile" at bounding box center [810, 75] width 74 height 8
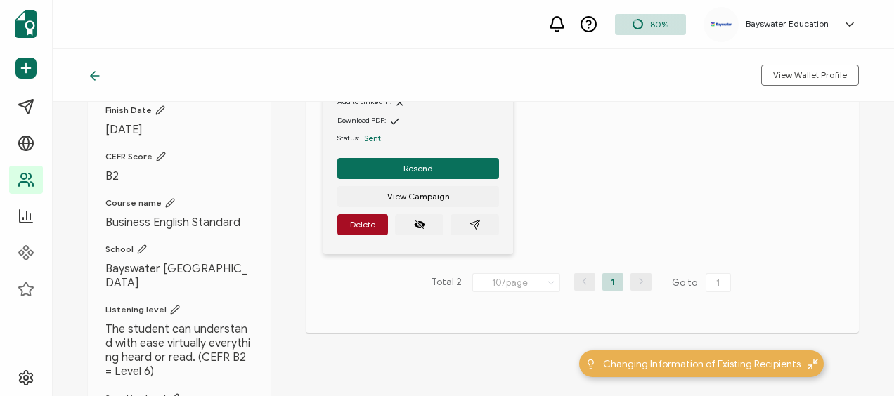
click at [131, 216] on span "Business English Standard" at bounding box center [179, 223] width 148 height 14
click at [166, 198] on icon at bounding box center [170, 203] width 10 height 10
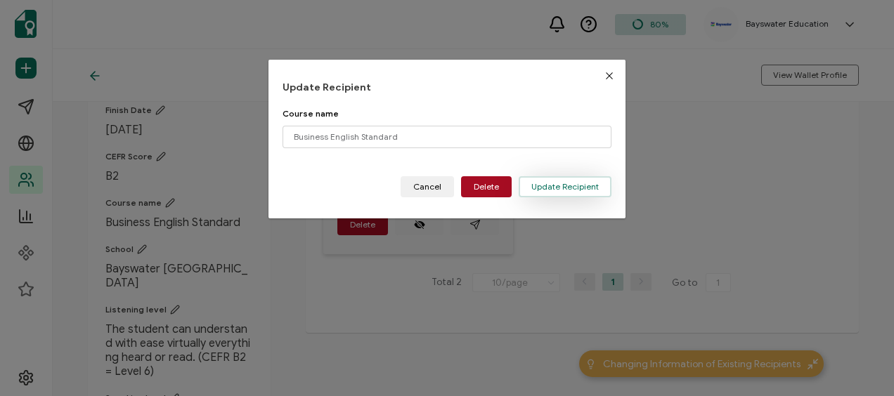
click at [564, 183] on span "Update Recipient" at bounding box center [564, 187] width 67 height 8
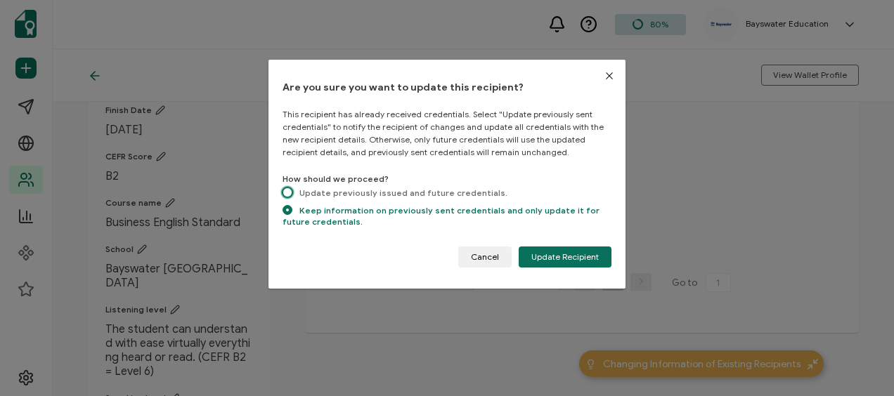
click at [290, 191] on span "dialog" at bounding box center [287, 193] width 10 height 10
click at [290, 191] on input "Update previously issued and future credentials." at bounding box center [287, 194] width 10 height 12
radio input "true"
radio input "false"
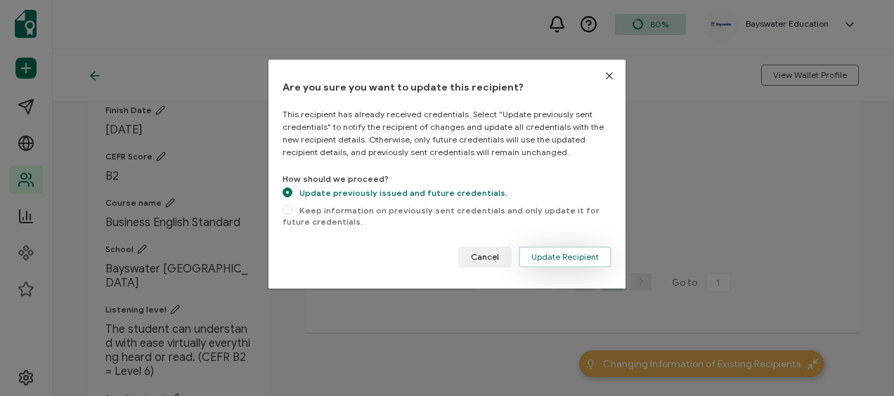
click at [562, 256] on span "Update Recipient" at bounding box center [564, 257] width 67 height 8
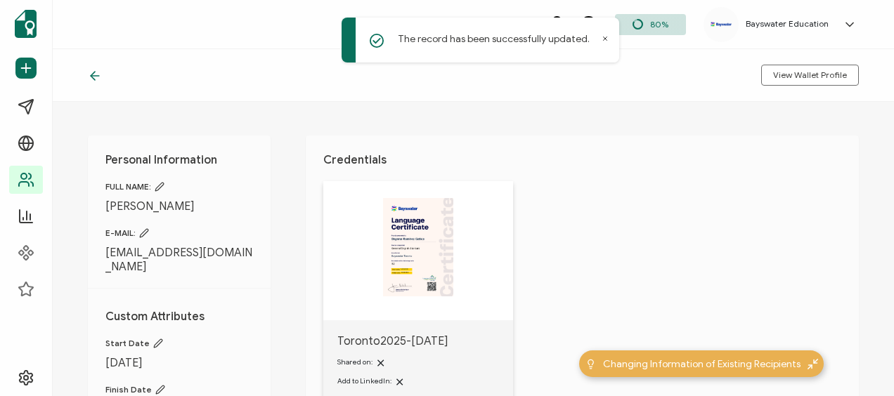
scroll to position [0, 0]
click at [813, 76] on span "View Wallet Profile" at bounding box center [810, 75] width 74 height 8
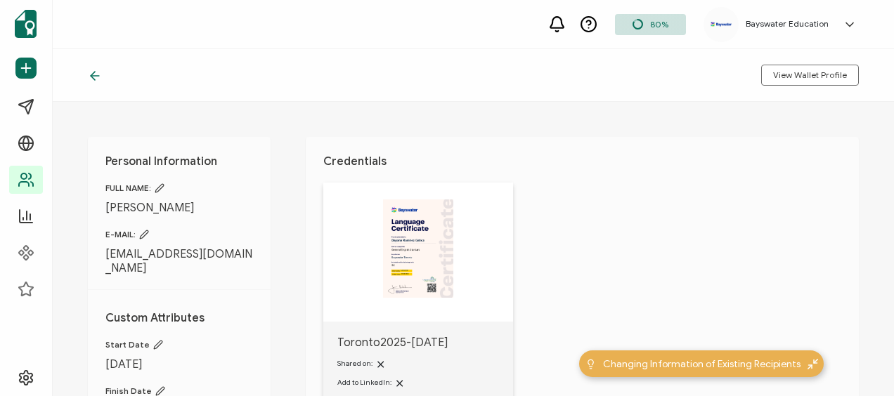
scroll to position [141, 0]
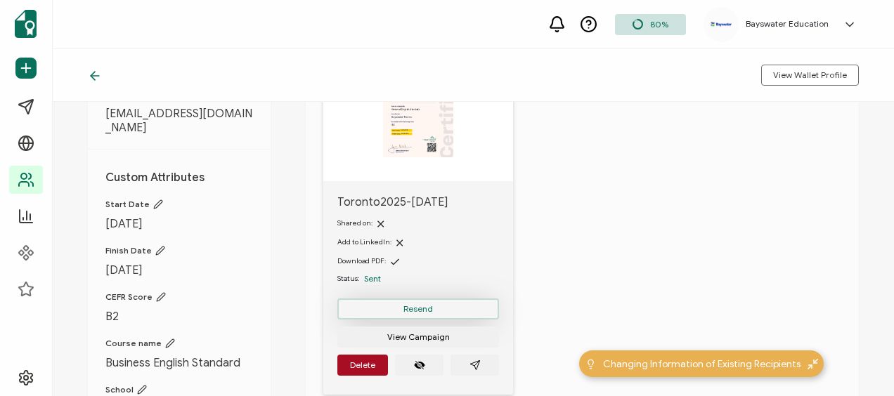
click at [435, 312] on button "Resend" at bounding box center [418, 309] width 162 height 21
